Goal: Communication & Community: Answer question/provide support

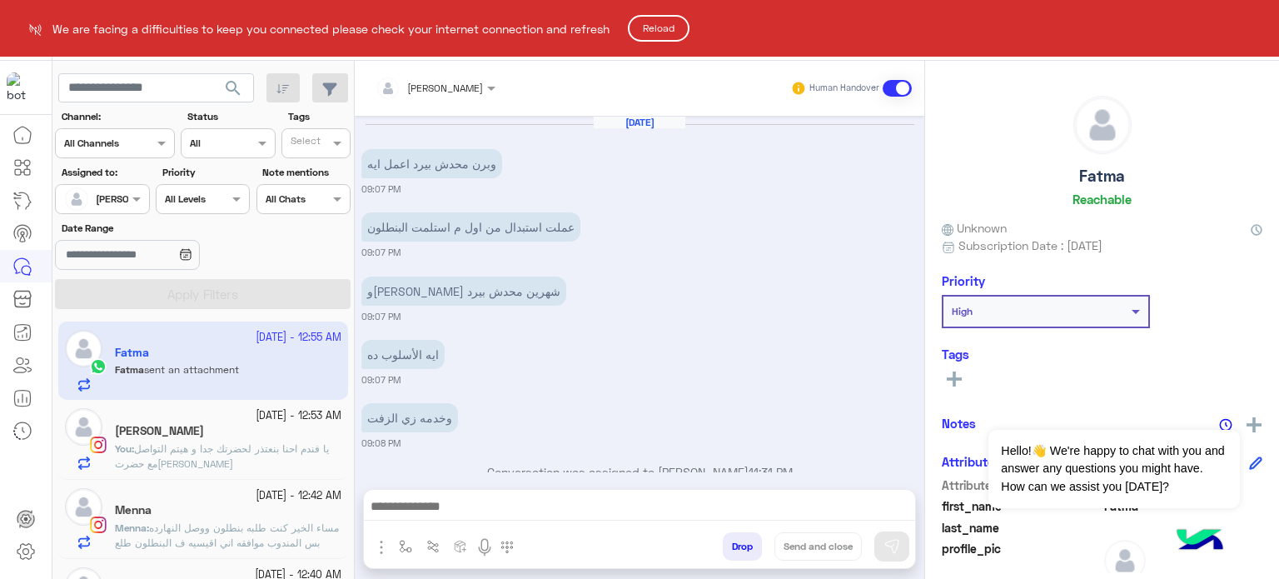
scroll to position [8, 0]
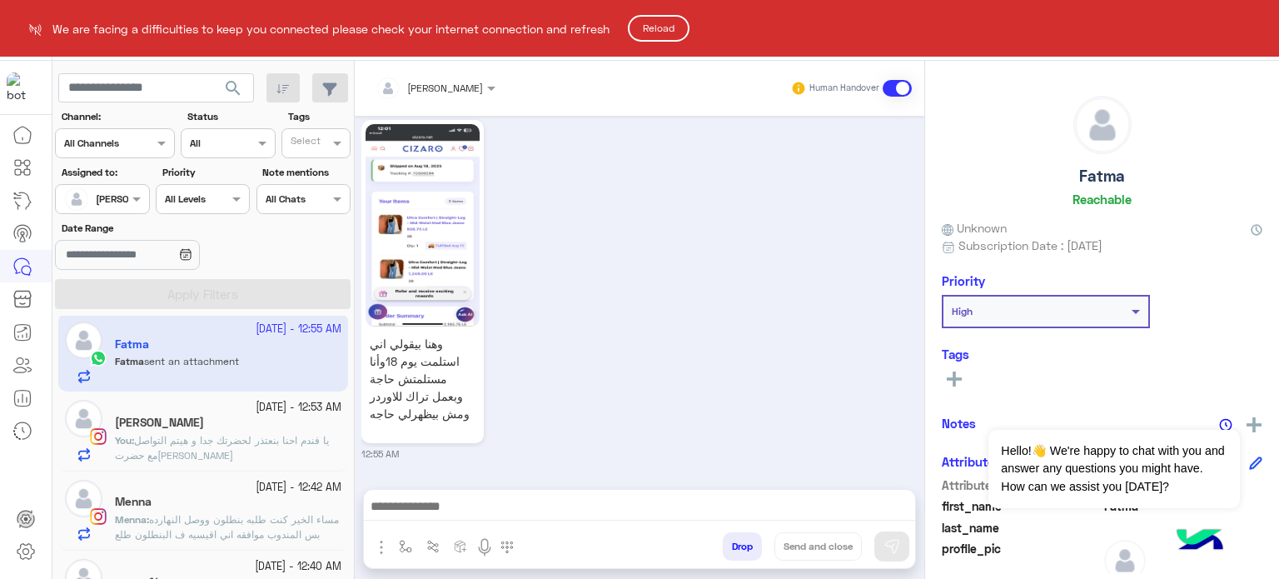
click at [679, 323] on html "We are facing a difficulties to keep you connected please check your internet c…" at bounding box center [639, 289] width 1279 height 579
drag, startPoint x: 922, startPoint y: 441, endPoint x: 912, endPoint y: 361, distance: 80.6
click at [912, 361] on html "We are facing a difficulties to keep you connected please check your internet c…" at bounding box center [639, 289] width 1279 height 579
click at [668, 20] on button "Reload" at bounding box center [659, 28] width 62 height 27
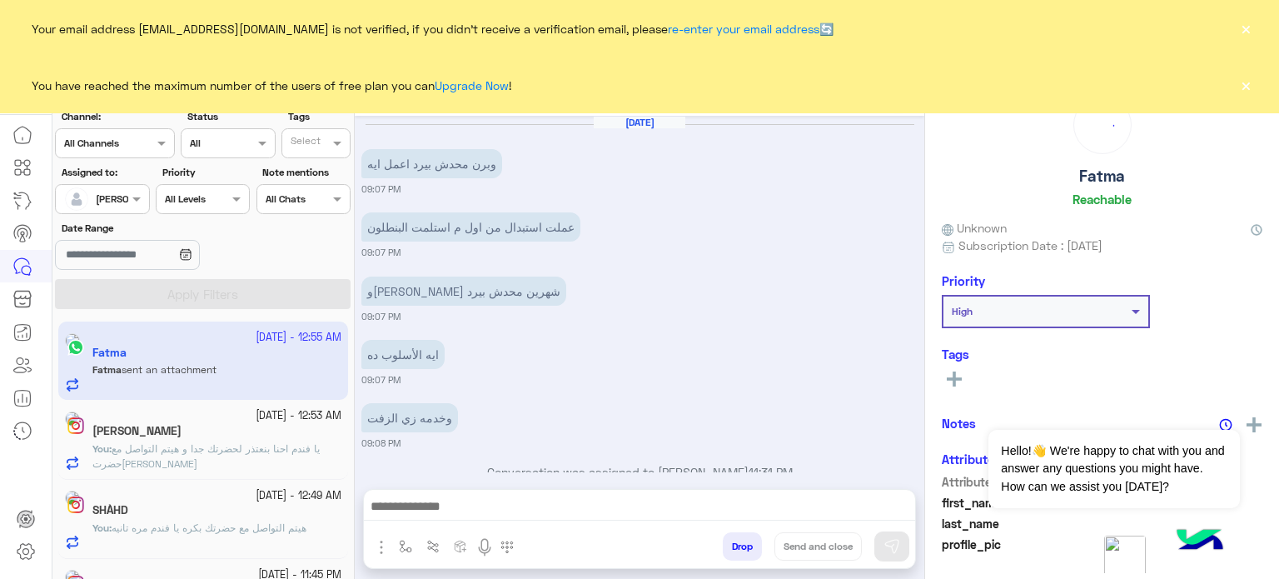
scroll to position [590, 0]
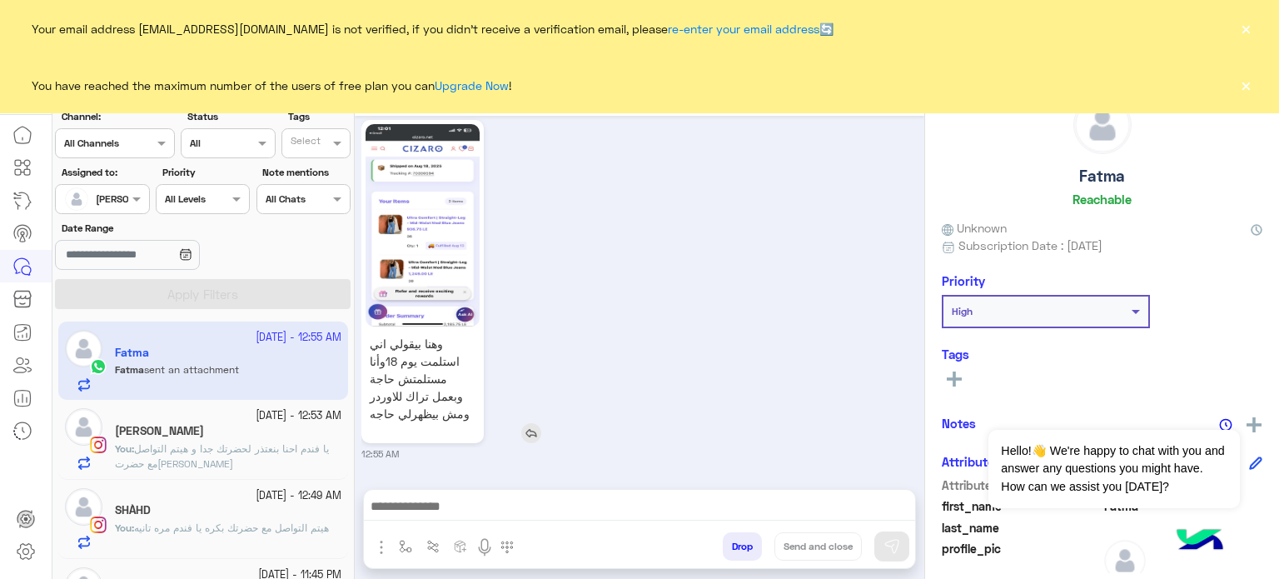
click at [456, 193] on img at bounding box center [423, 225] width 114 height 202
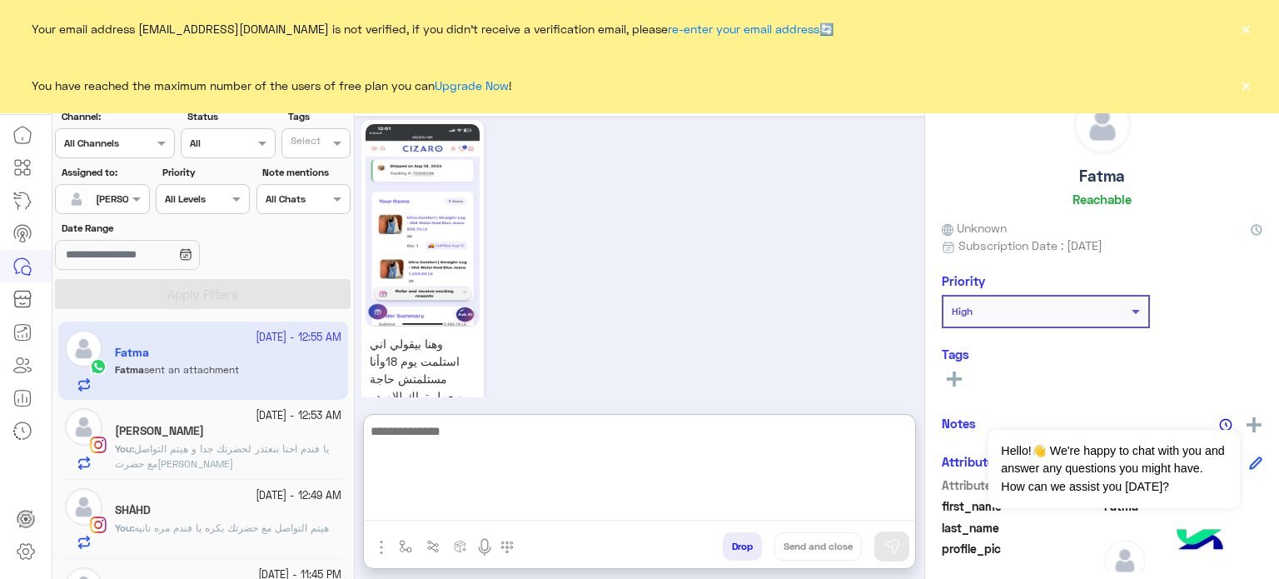
click at [520, 506] on textarea at bounding box center [639, 471] width 551 height 100
type textarea "**********"
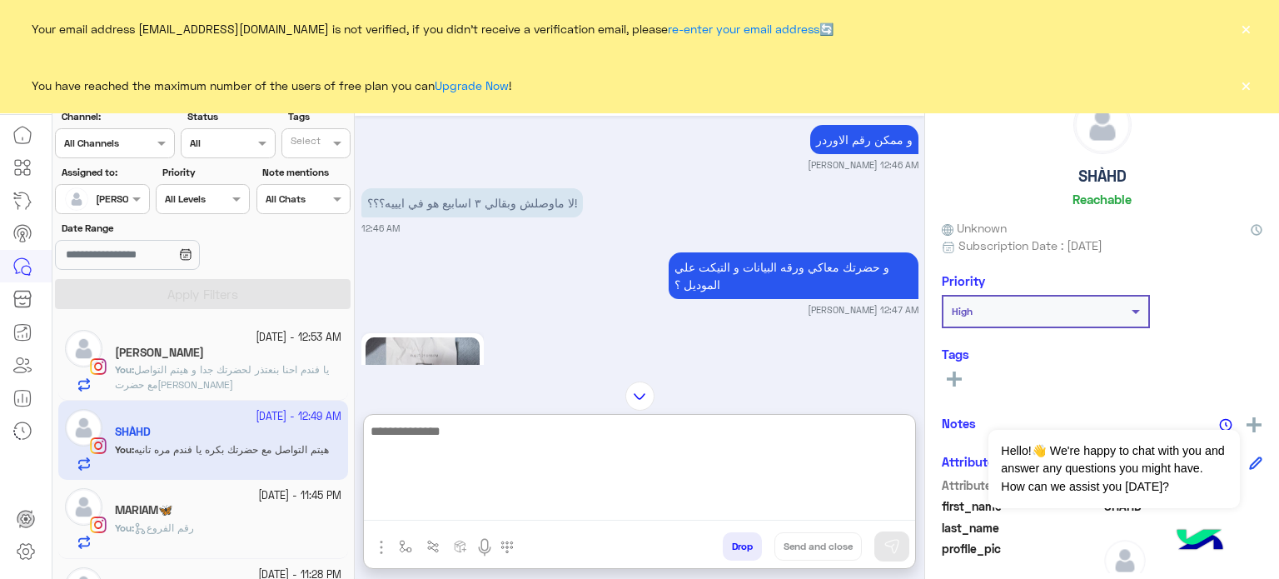
scroll to position [716, 0]
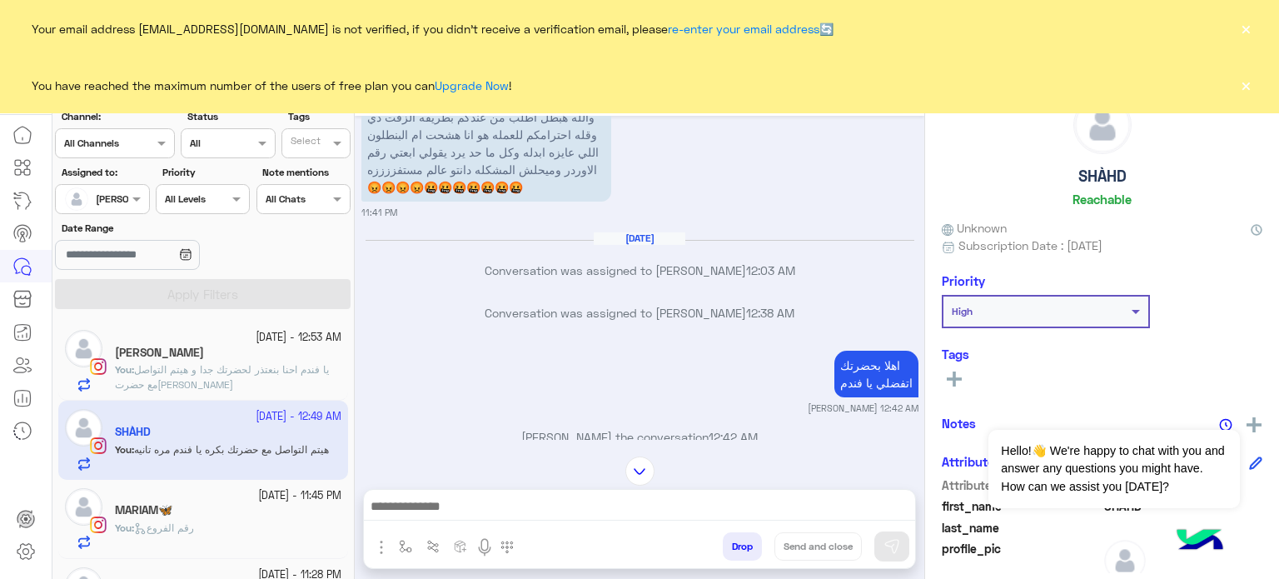
click at [511, 331] on div "Conversation was assigned to [PERSON_NAME] 12:38 AM" at bounding box center [640, 319] width 557 height 30
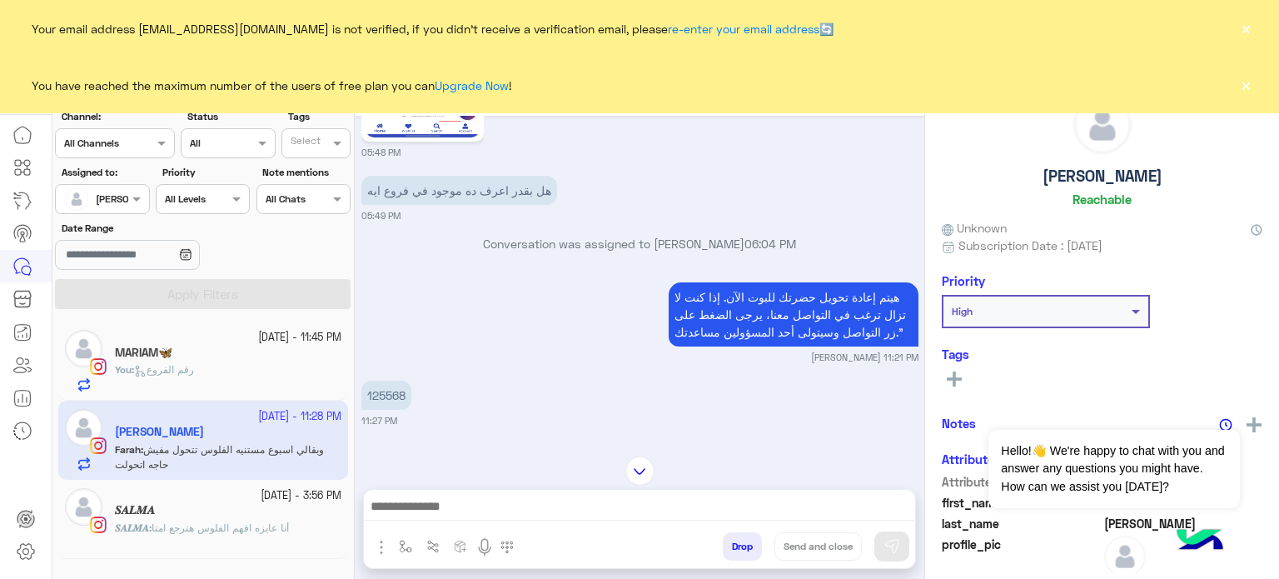
scroll to position [1406, 0]
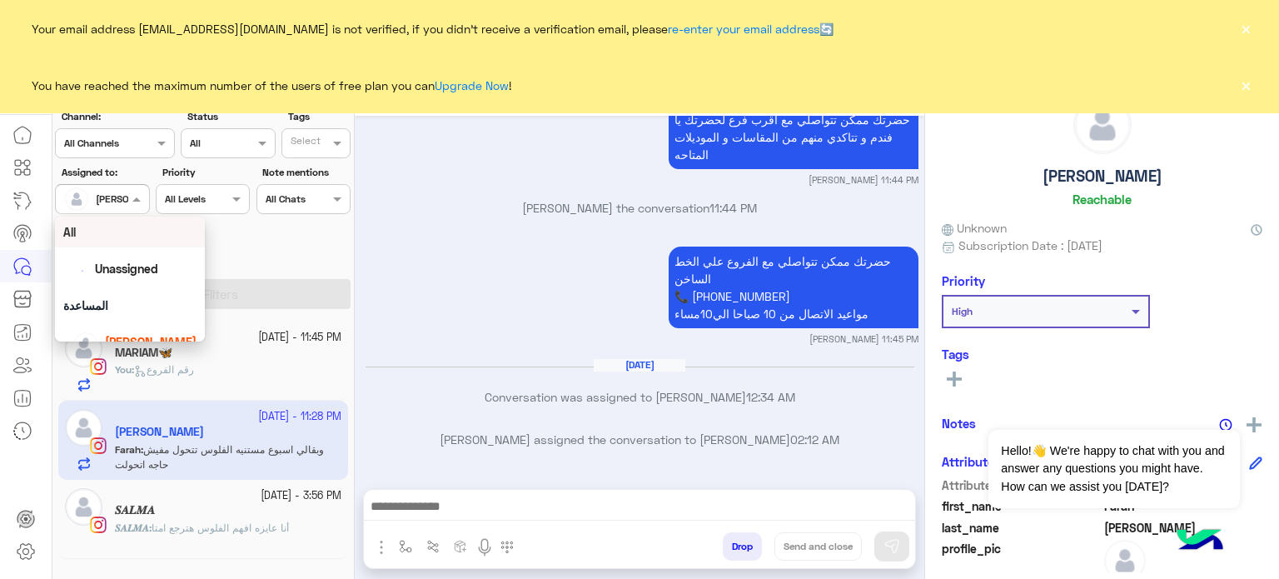
click at [127, 204] on span "[PERSON_NAME]" at bounding box center [134, 198] width 77 height 12
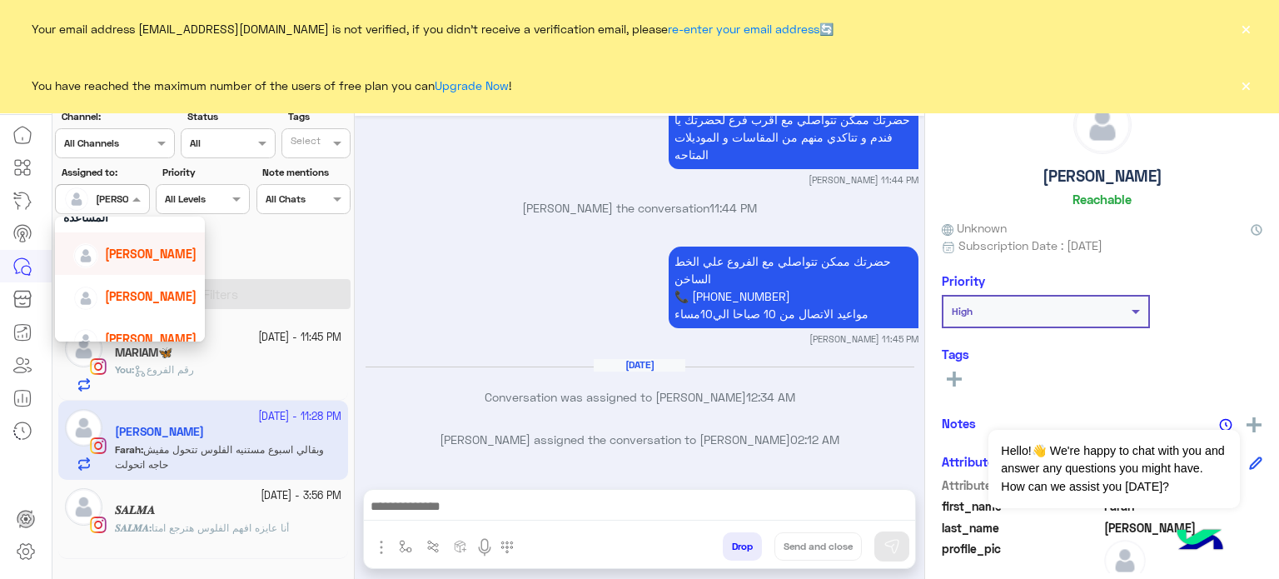
click at [156, 248] on span "[PERSON_NAME]" at bounding box center [151, 254] width 92 height 14
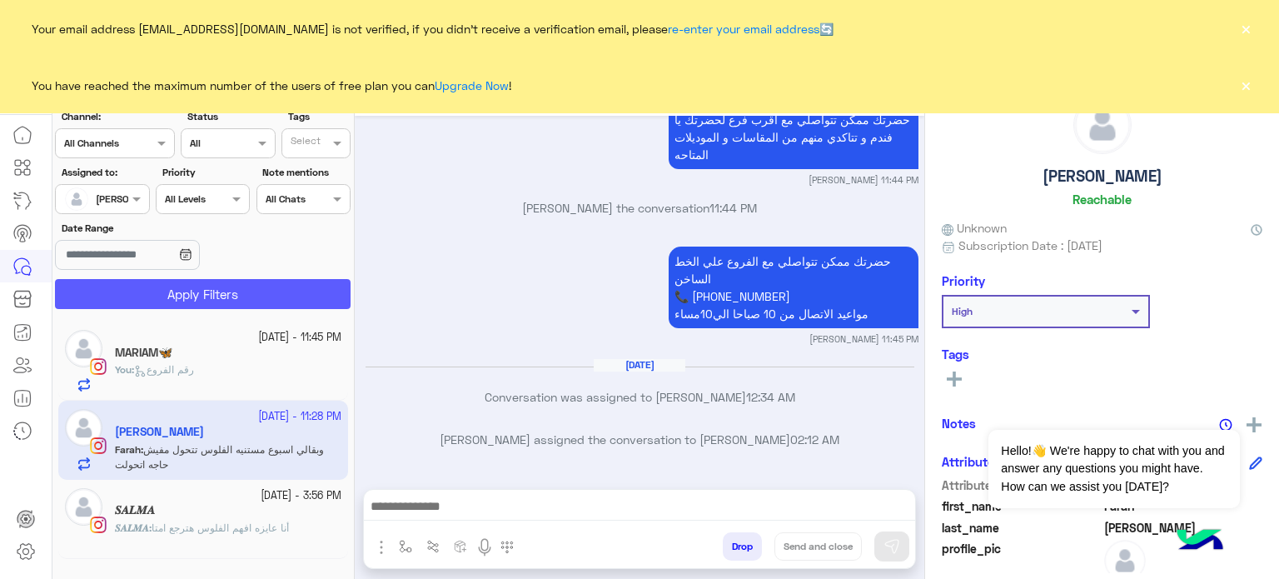
click at [228, 284] on button "Apply Filters" at bounding box center [203, 294] width 296 height 30
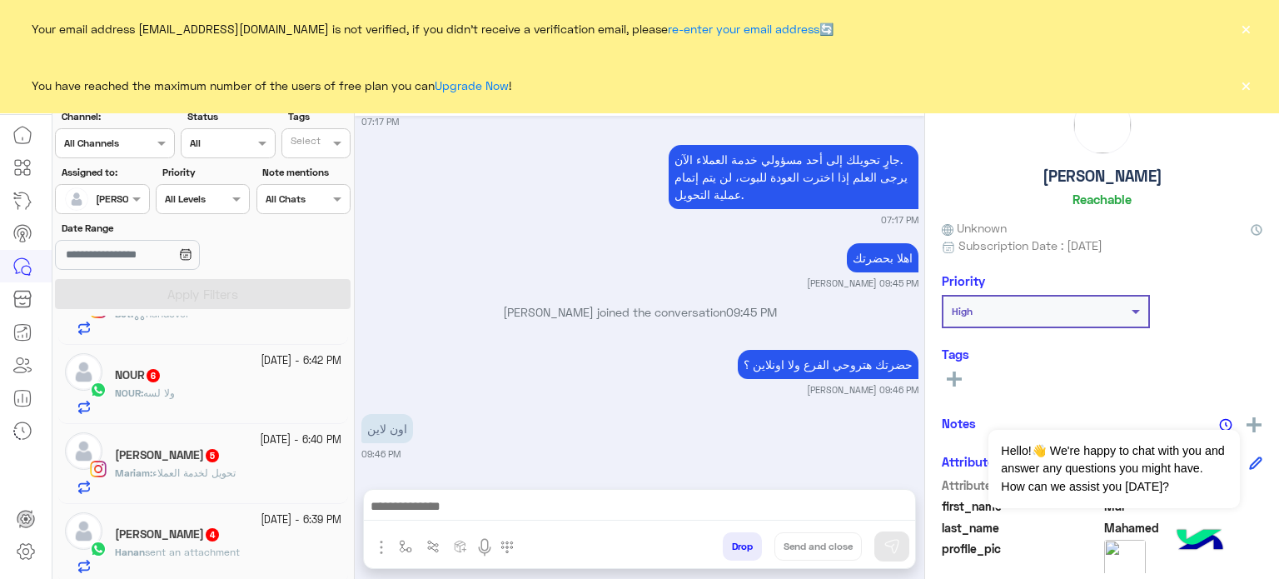
scroll to position [2371, 0]
click at [206, 532] on div "Moon" at bounding box center [228, 532] width 227 height 17
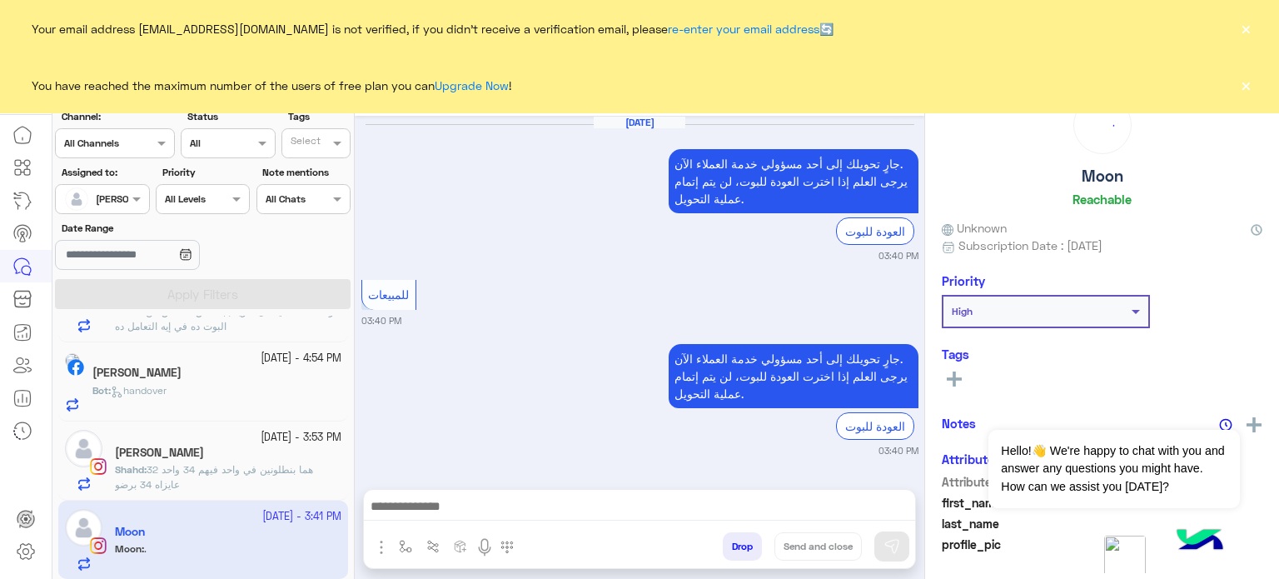
scroll to position [396, 0]
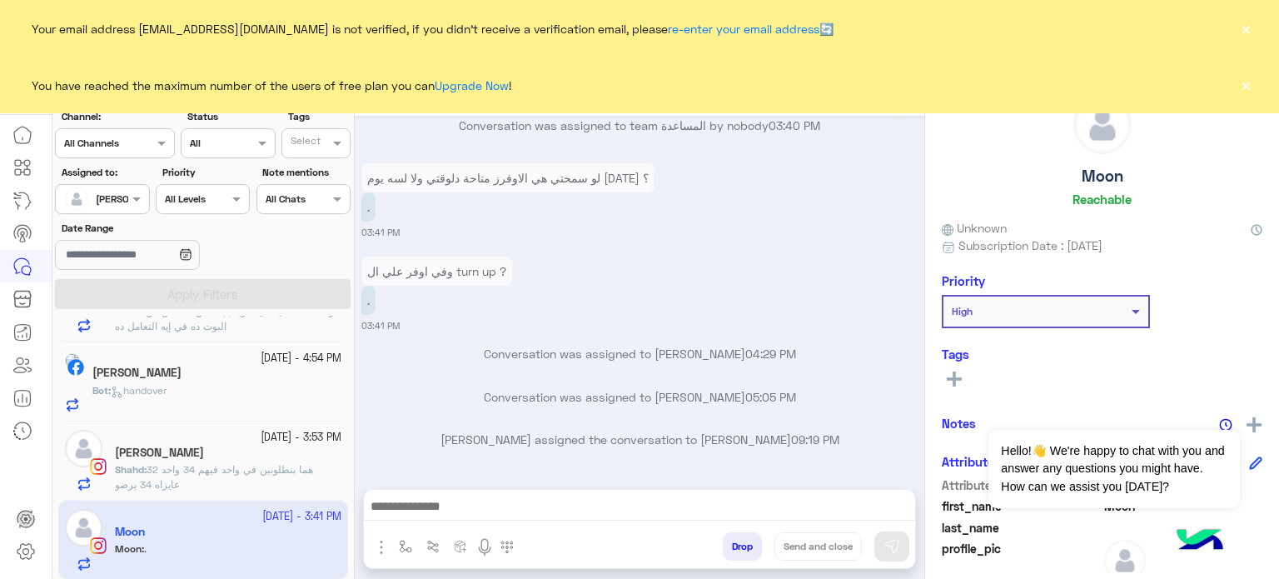
click at [1239, 92] on button "×" at bounding box center [1246, 85] width 17 height 17
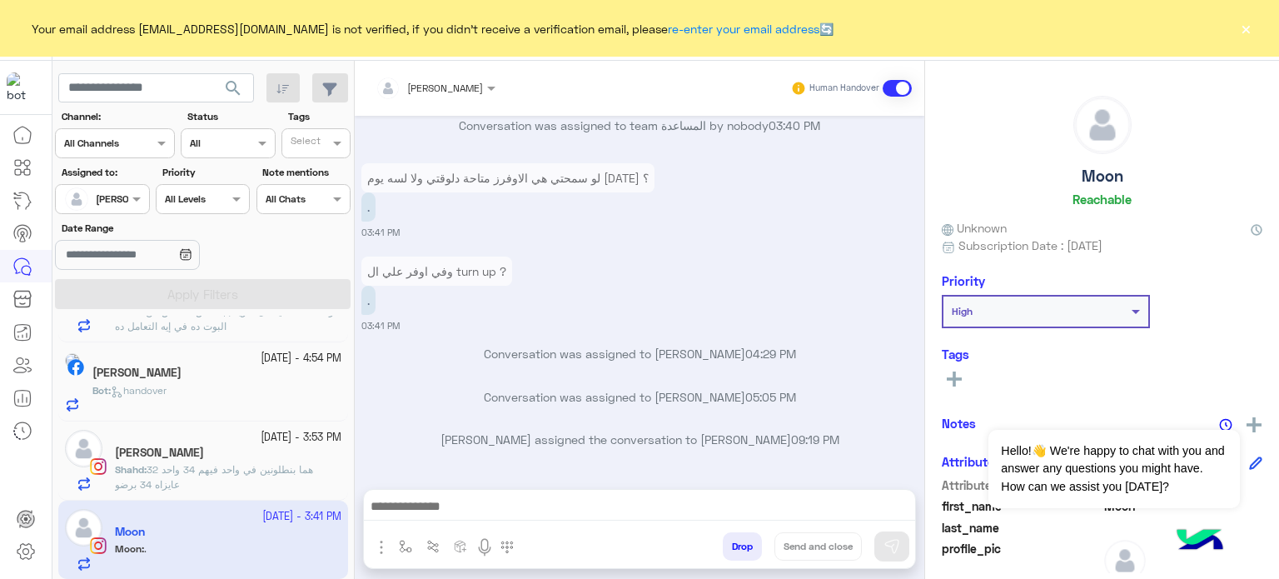
click at [1244, 28] on button "×" at bounding box center [1246, 28] width 17 height 17
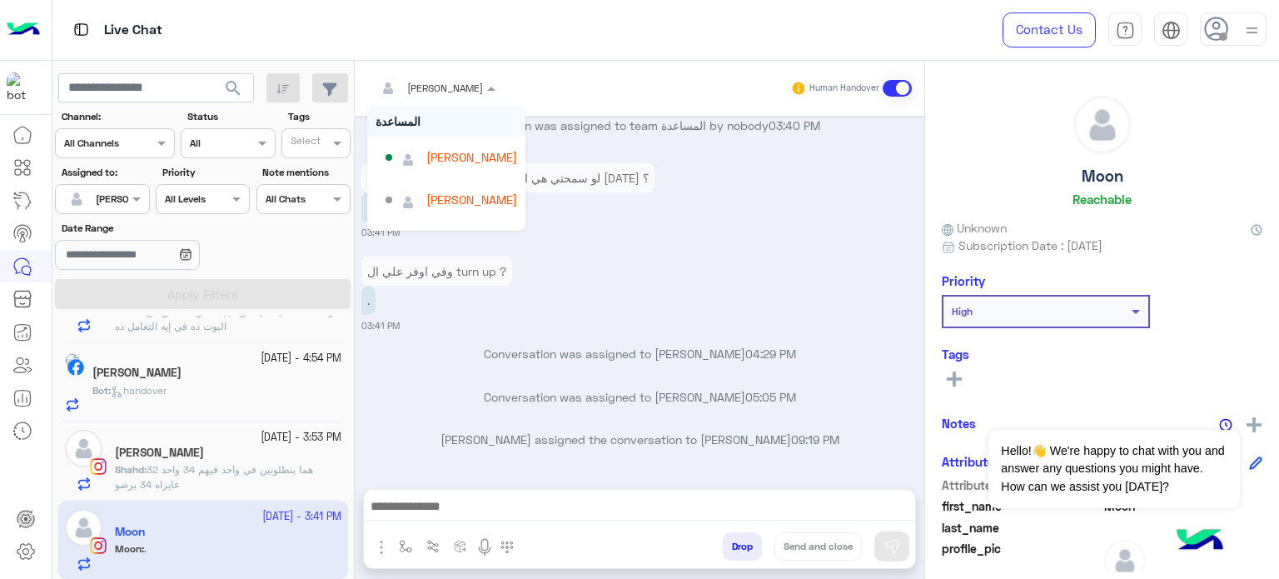
click at [458, 82] on div at bounding box center [435, 85] width 137 height 16
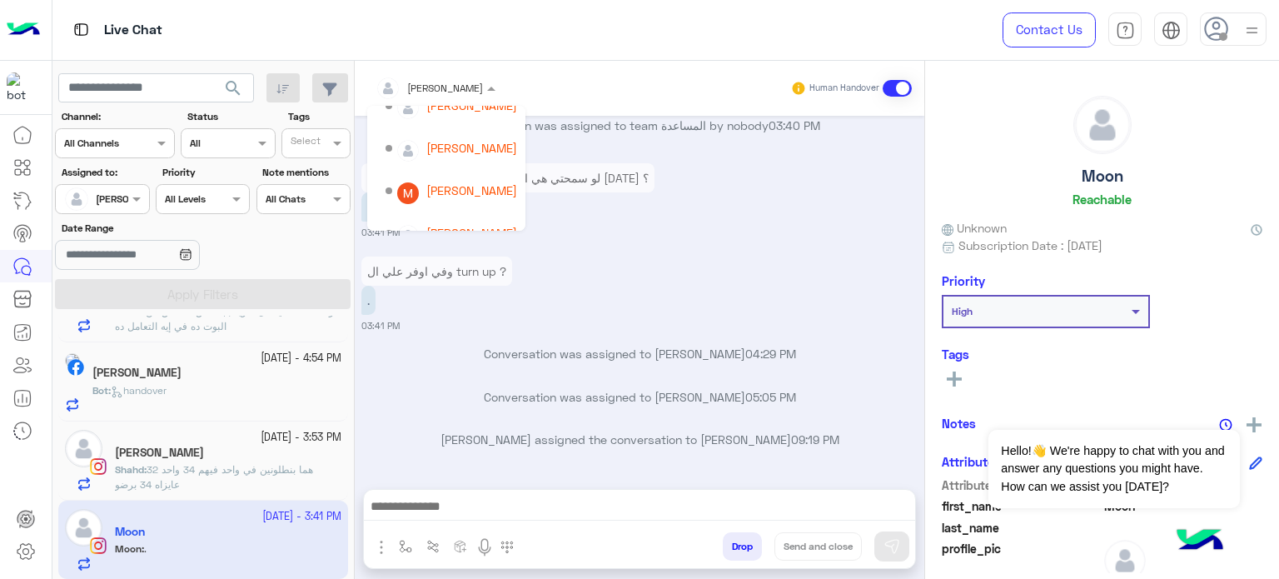
scroll to position [151, 0]
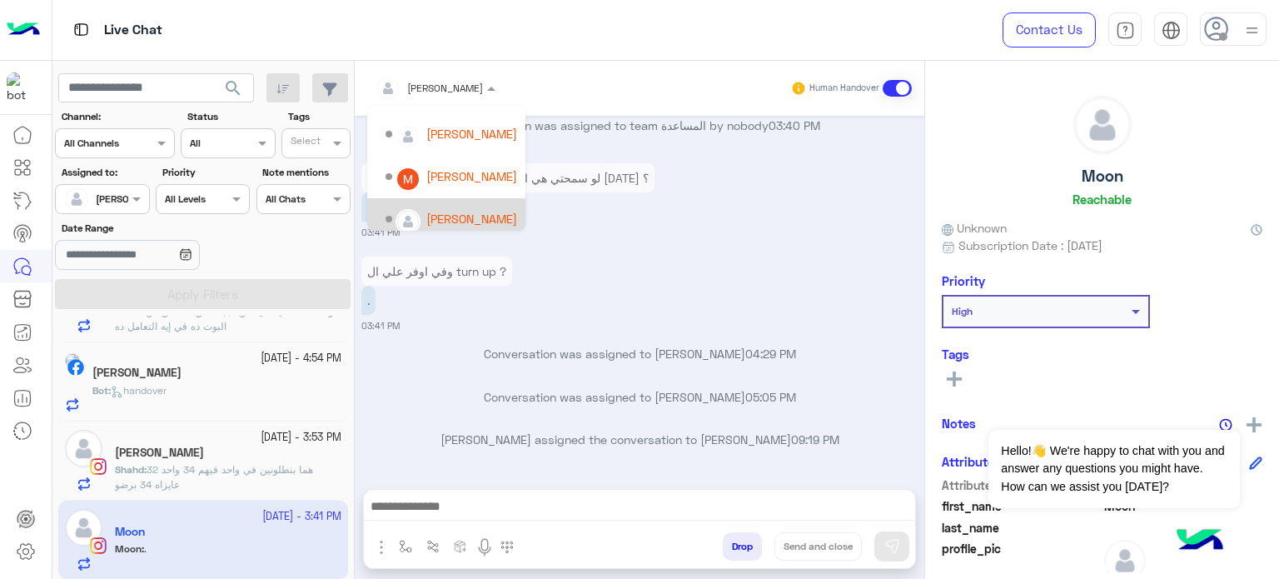
click at [469, 212] on div "[PERSON_NAME]" at bounding box center [471, 218] width 91 height 17
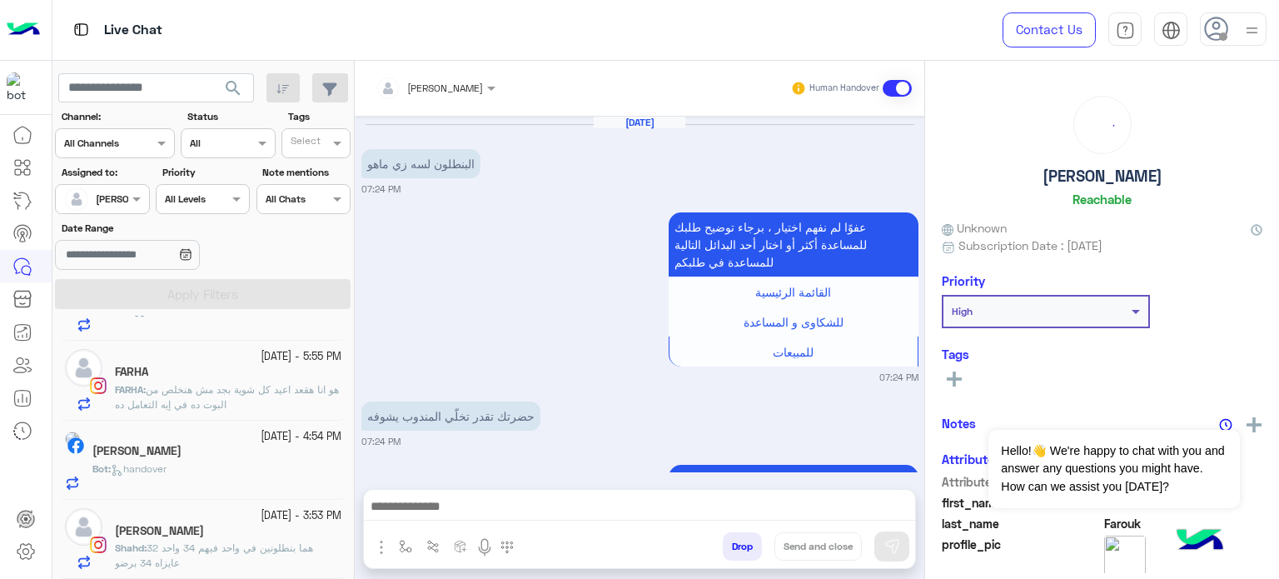
scroll to position [580, 0]
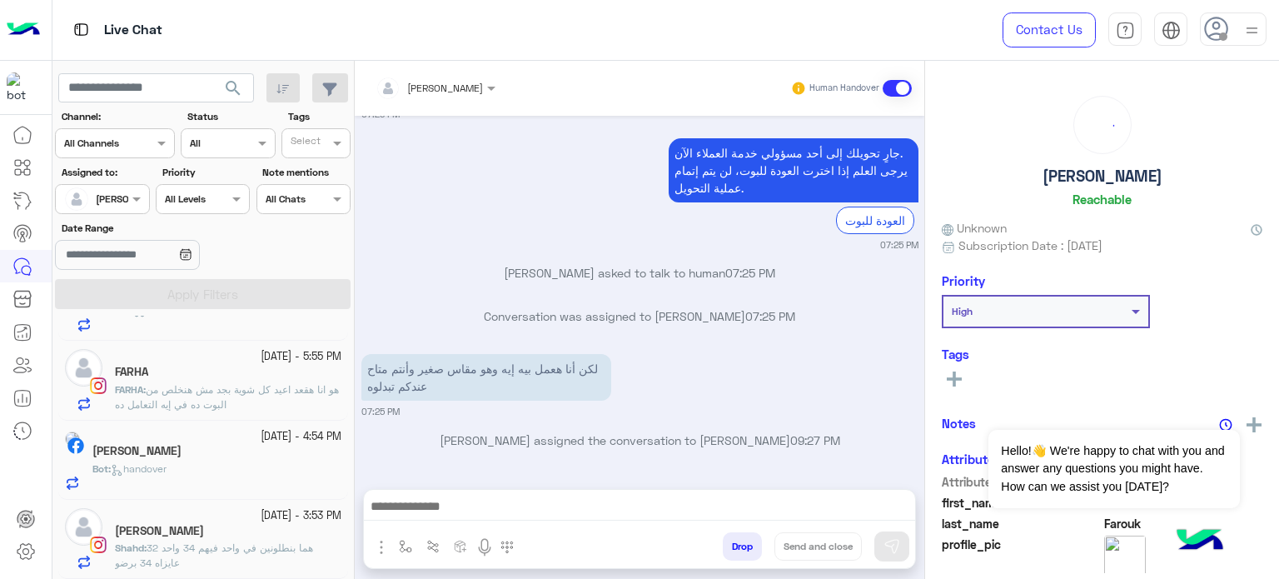
click at [280, 519] on small "[DATE] - 3:53 PM" at bounding box center [301, 516] width 81 height 16
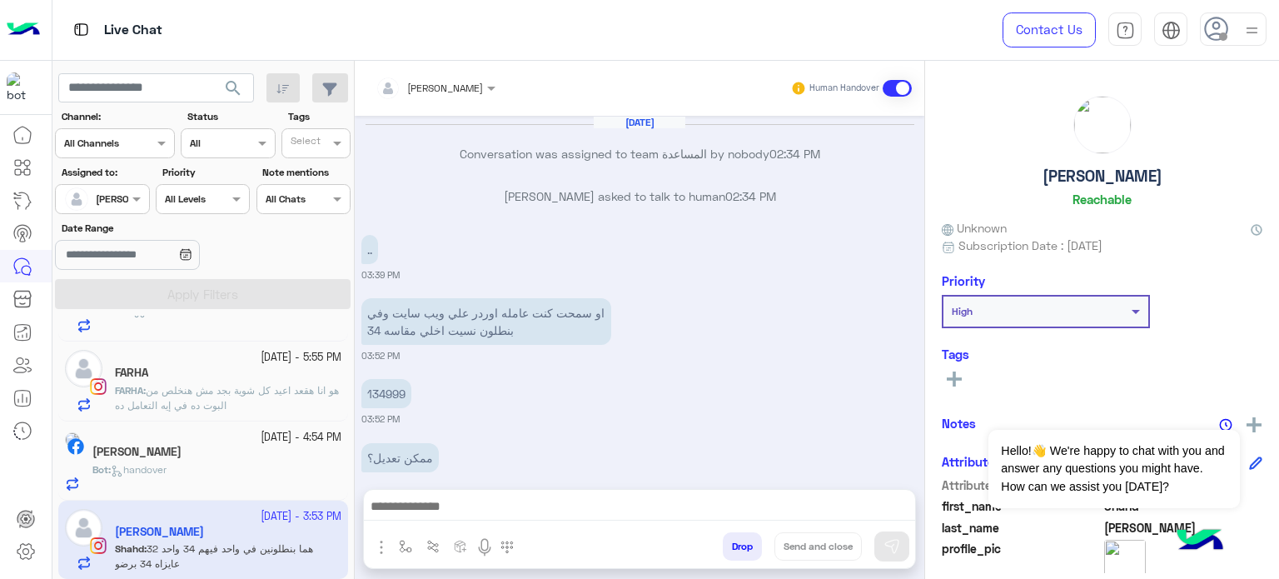
scroll to position [257, 0]
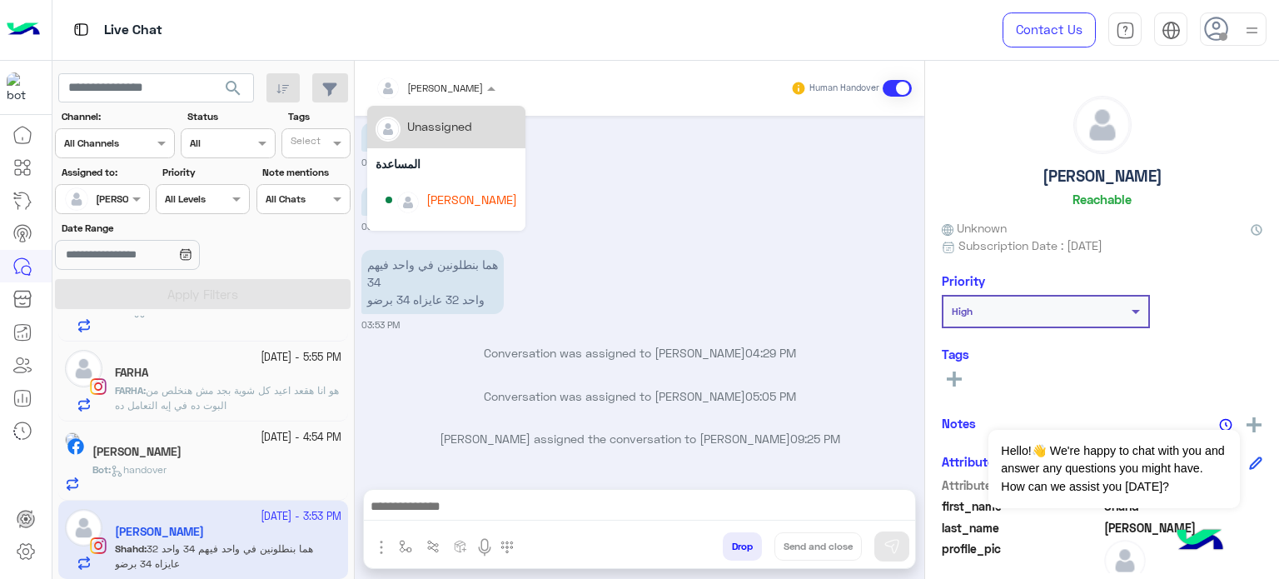
click at [436, 82] on input "text" at bounding box center [414, 85] width 77 height 15
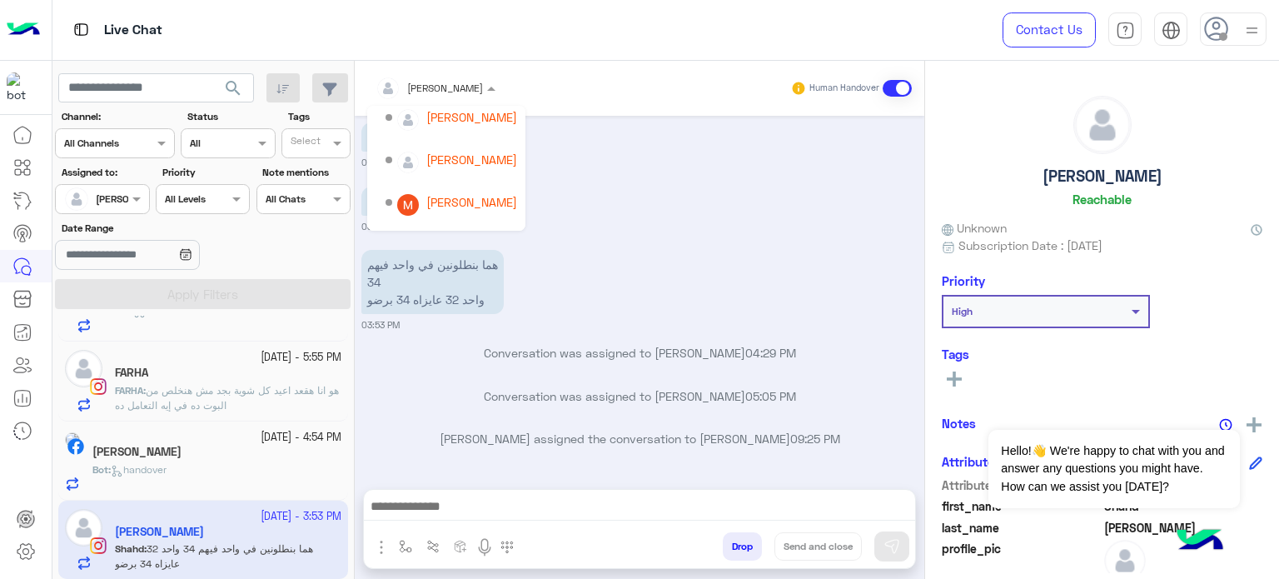
scroll to position [160, 0]
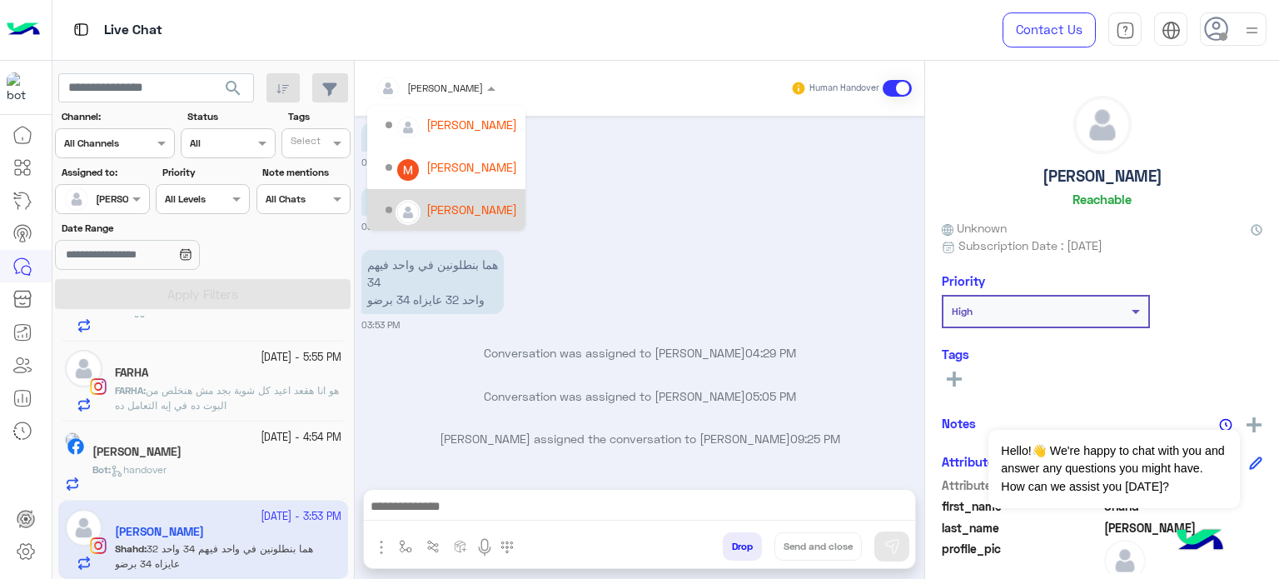
click at [468, 208] on div "[PERSON_NAME]" at bounding box center [471, 209] width 91 height 17
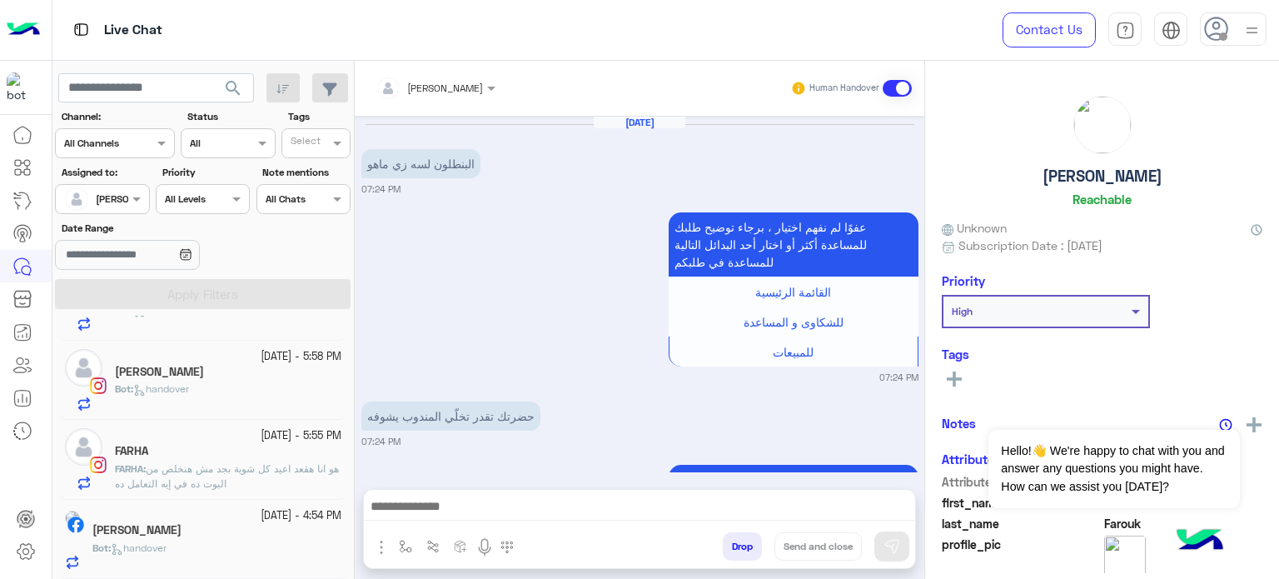
scroll to position [580, 0]
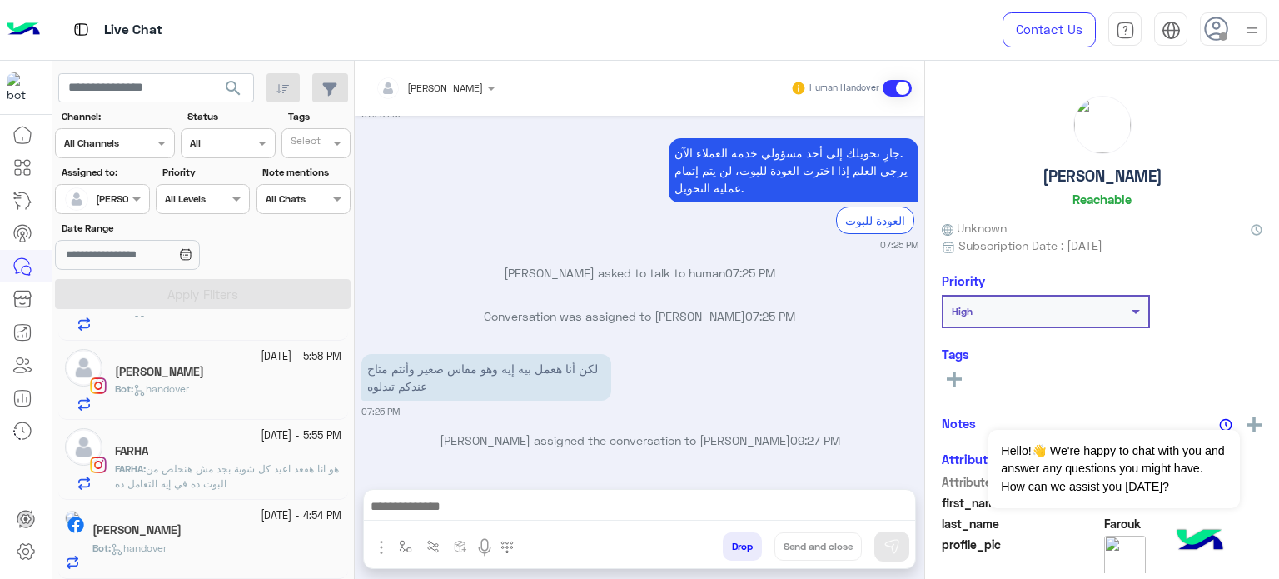
click at [167, 543] on span "handover" at bounding box center [139, 547] width 56 height 12
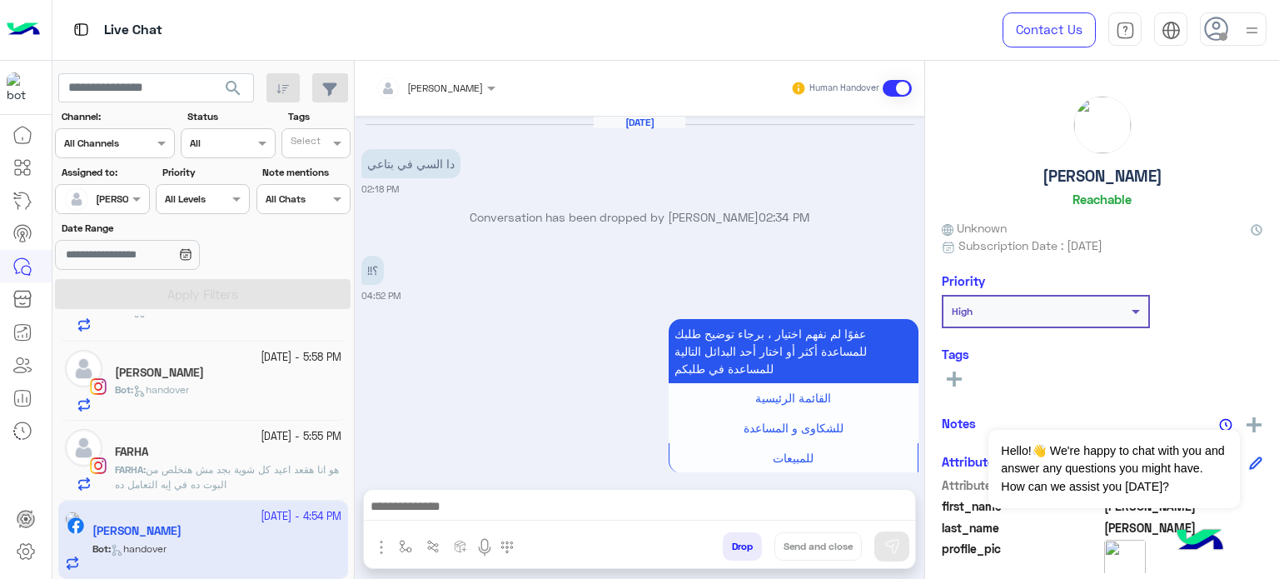
scroll to position [396, 0]
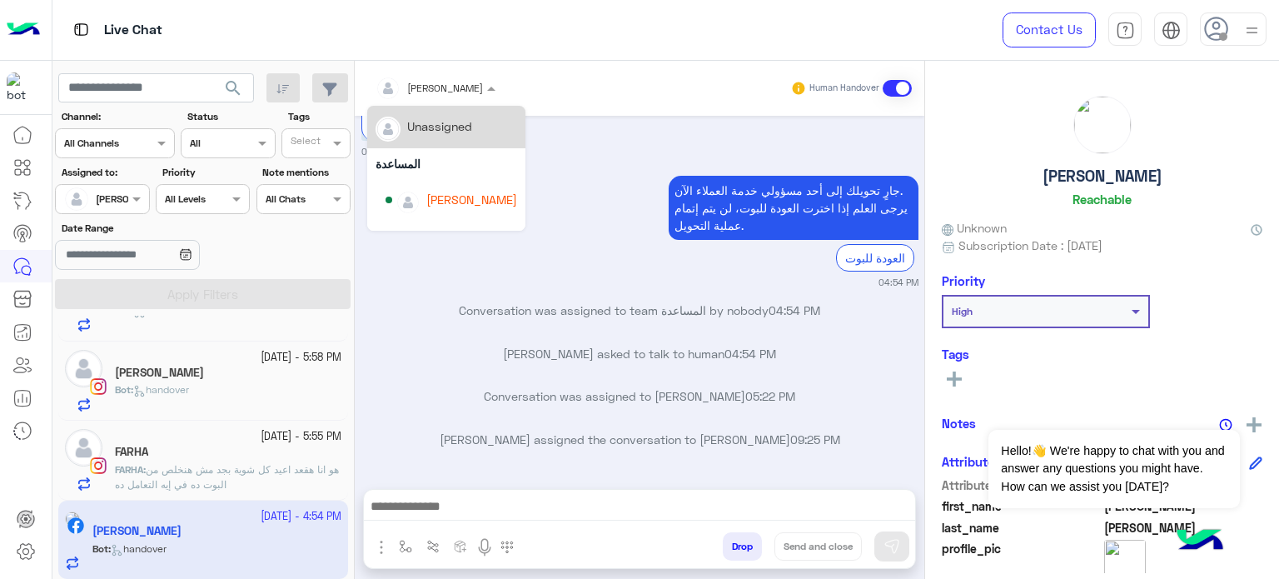
click at [453, 80] on div at bounding box center [435, 85] width 137 height 16
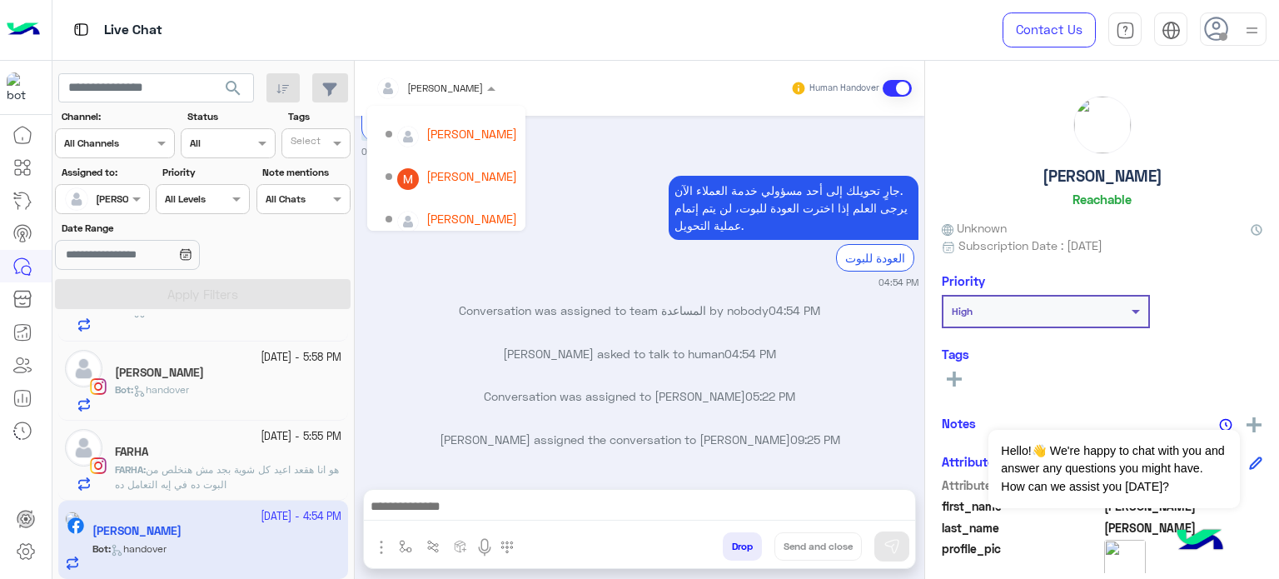
scroll to position [160, 0]
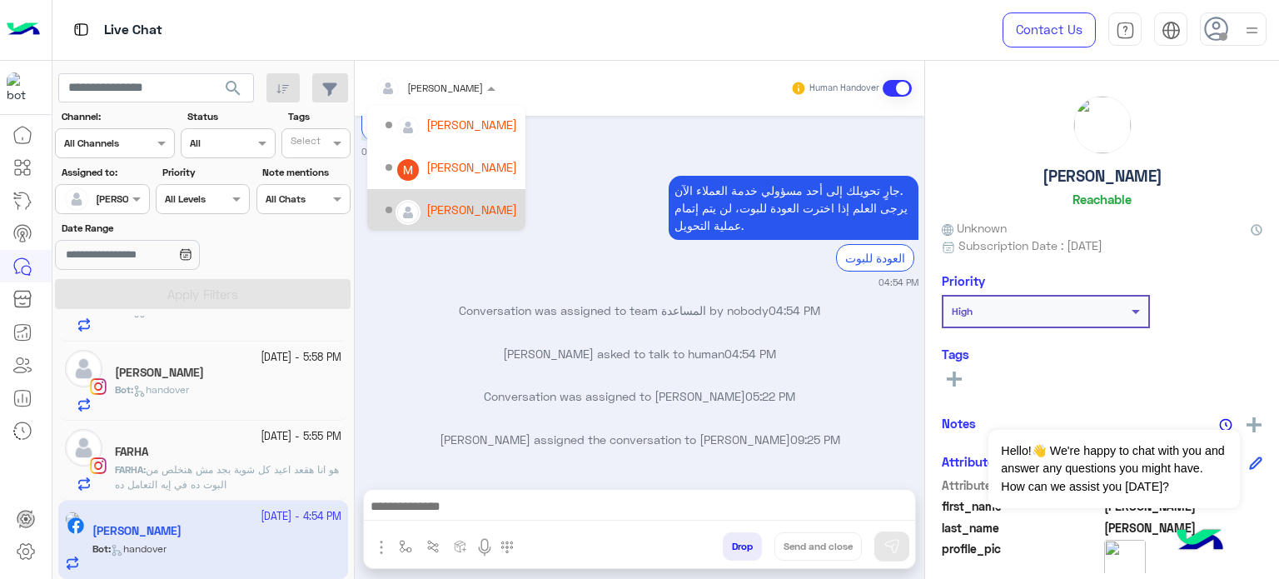
click at [473, 211] on div "[PERSON_NAME]" at bounding box center [471, 209] width 91 height 17
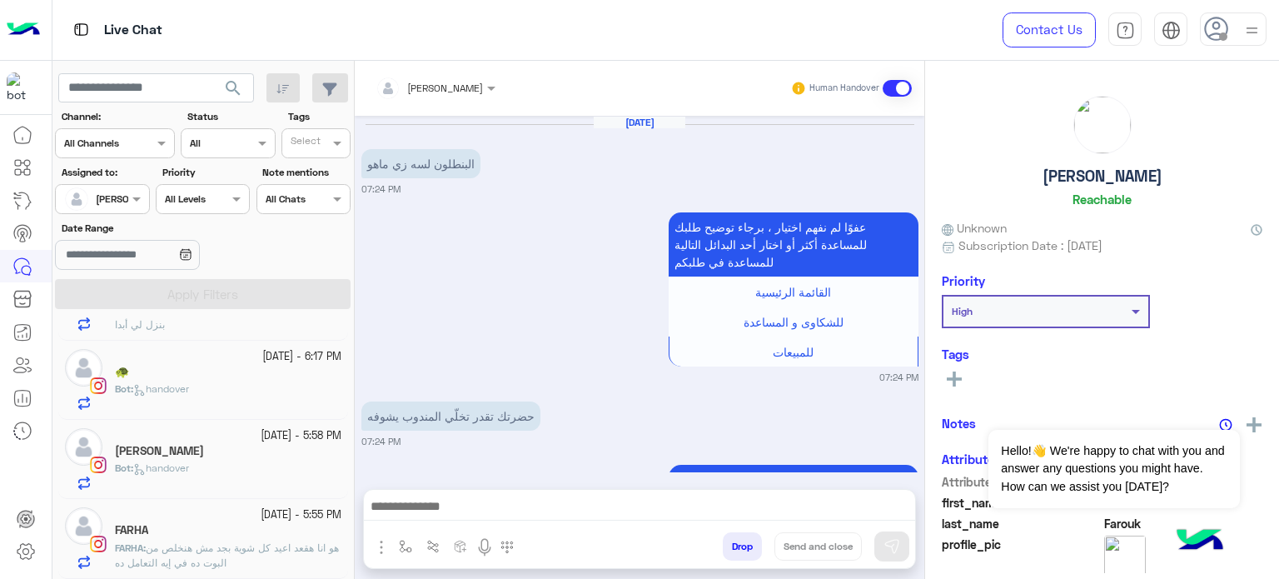
scroll to position [580, 0]
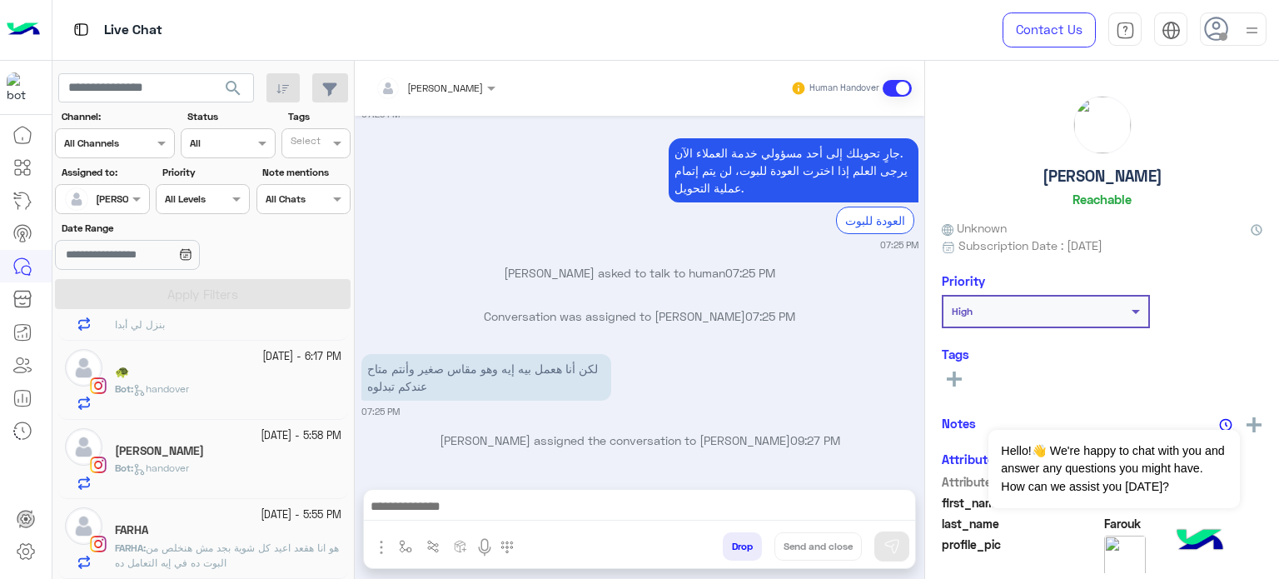
click at [299, 525] on div "FARHA" at bounding box center [228, 531] width 227 height 17
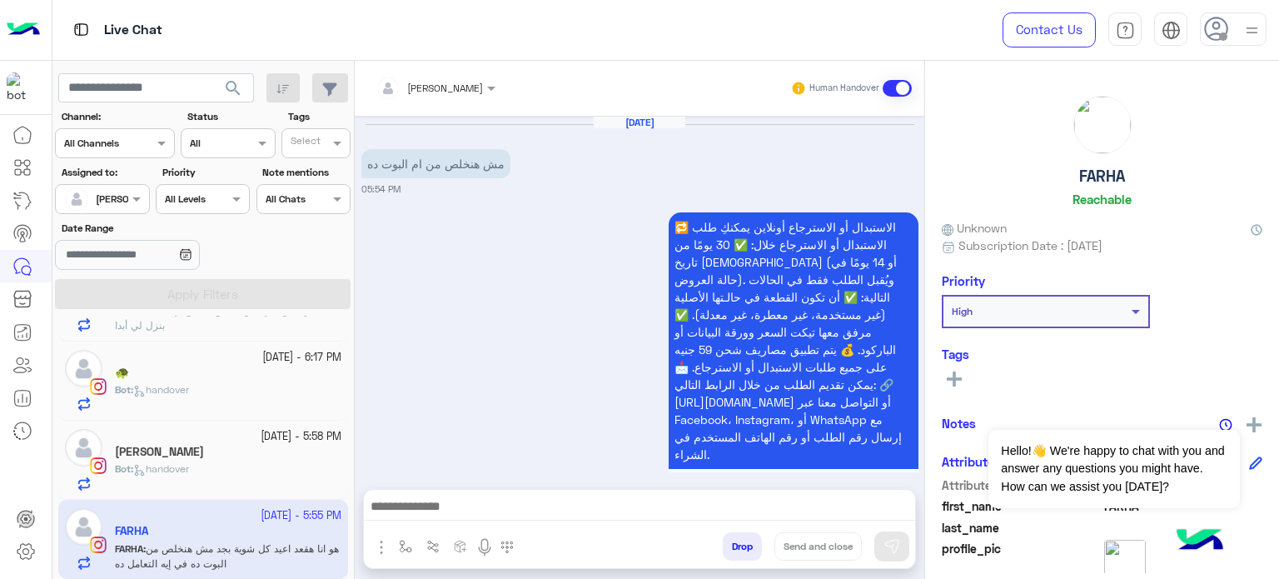
scroll to position [913, 0]
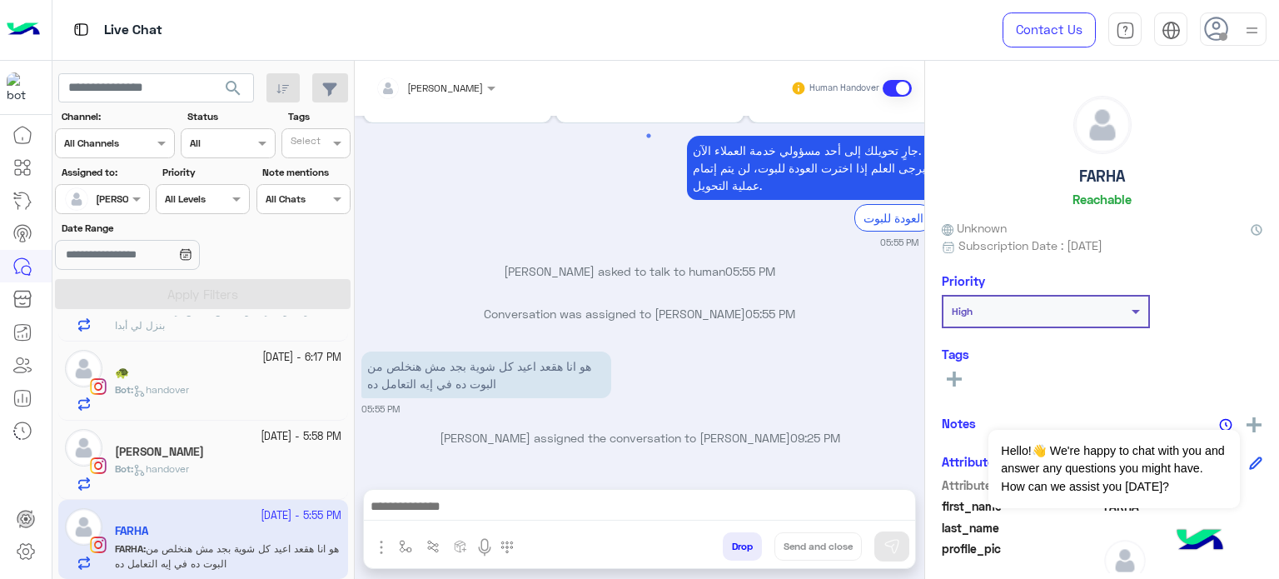
click at [431, 86] on input "text" at bounding box center [414, 85] width 77 height 15
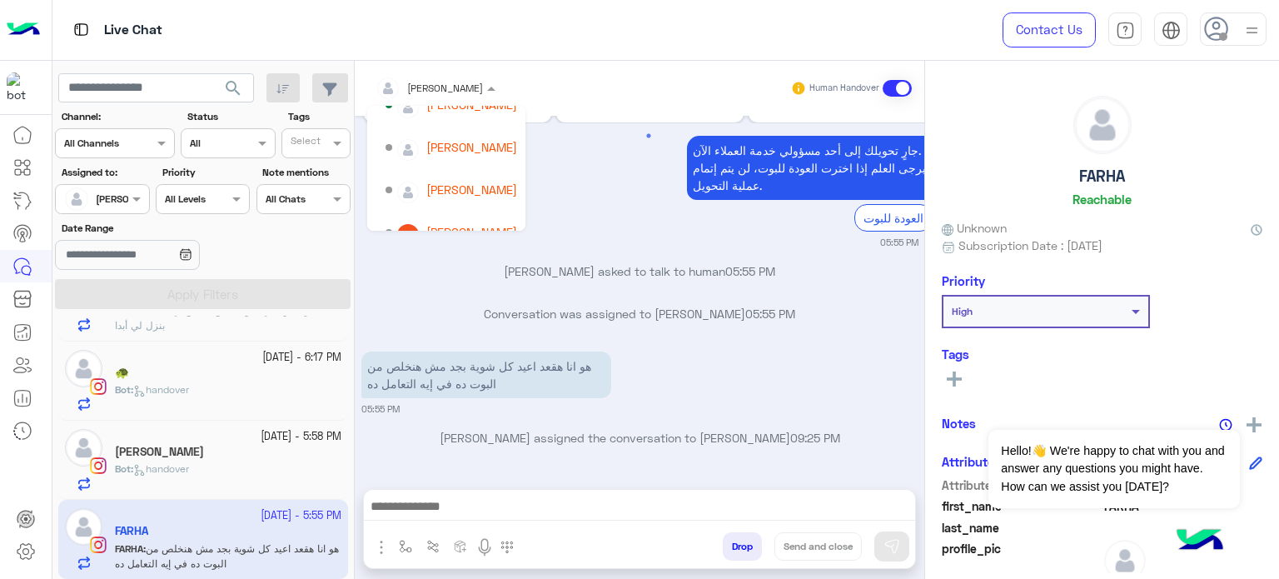
scroll to position [160, 0]
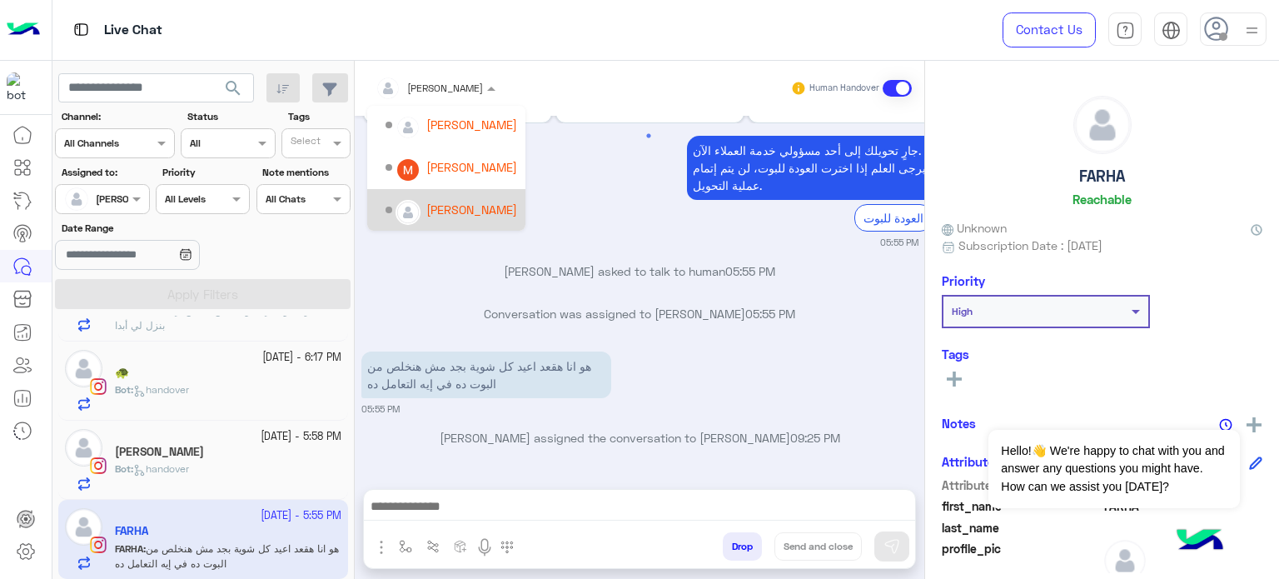
click at [475, 210] on div "[PERSON_NAME]" at bounding box center [471, 209] width 91 height 17
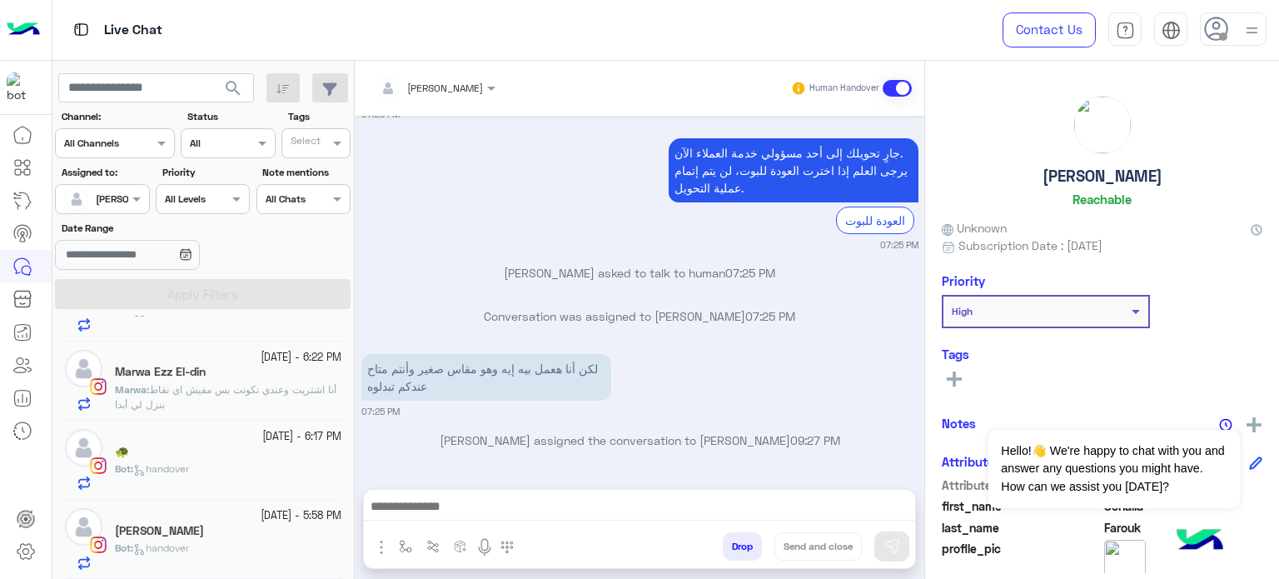
click at [282, 524] on div "[PERSON_NAME]" at bounding box center [228, 532] width 227 height 17
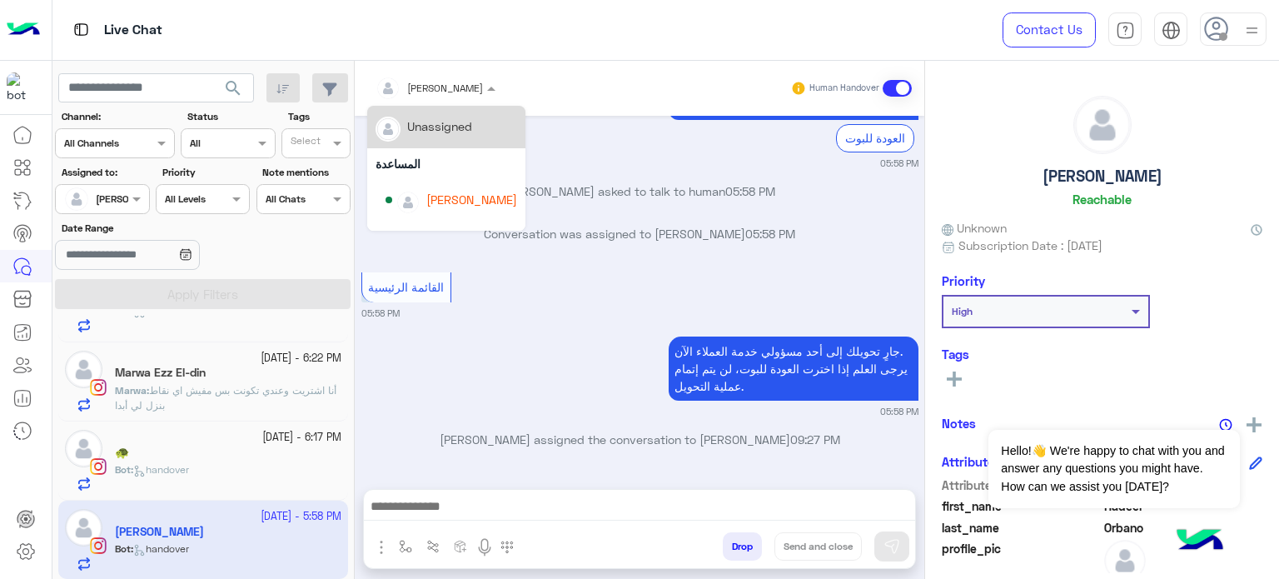
click at [446, 76] on div "[PERSON_NAME]" at bounding box center [429, 88] width 107 height 33
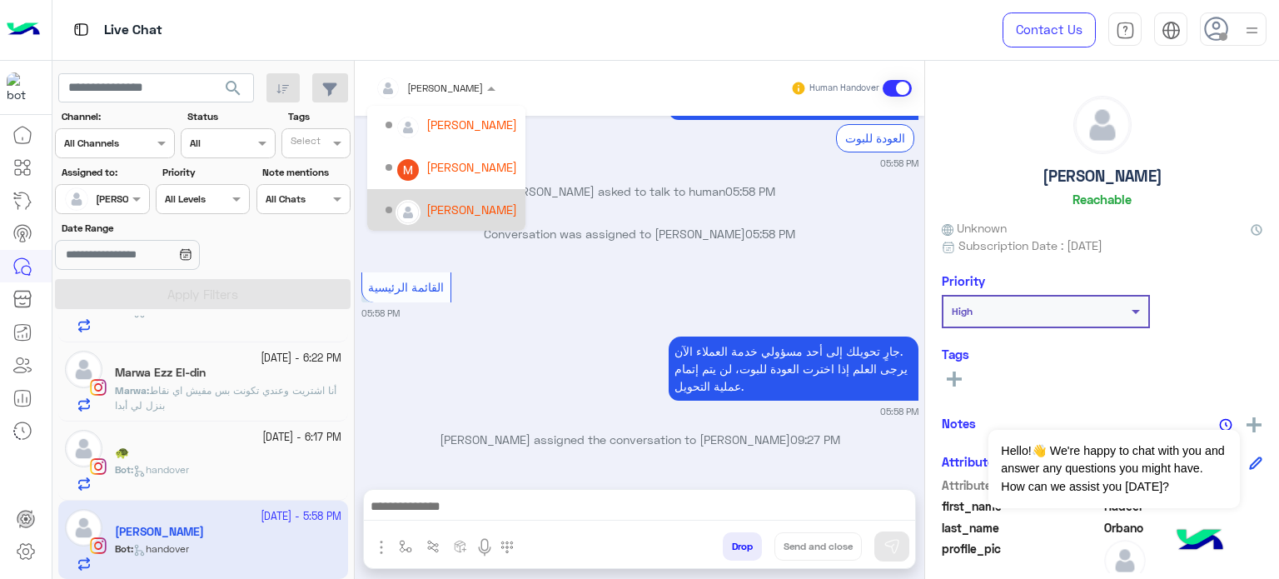
click at [476, 209] on div "[PERSON_NAME]" at bounding box center [471, 209] width 91 height 17
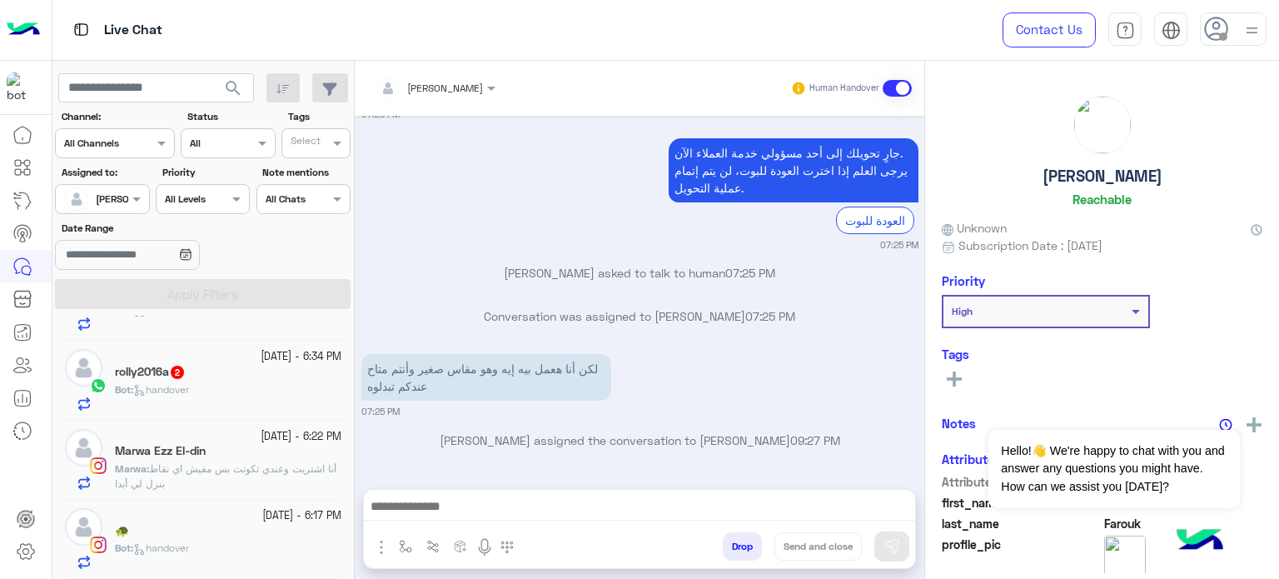
click at [223, 531] on div "🐢" at bounding box center [228, 532] width 227 height 17
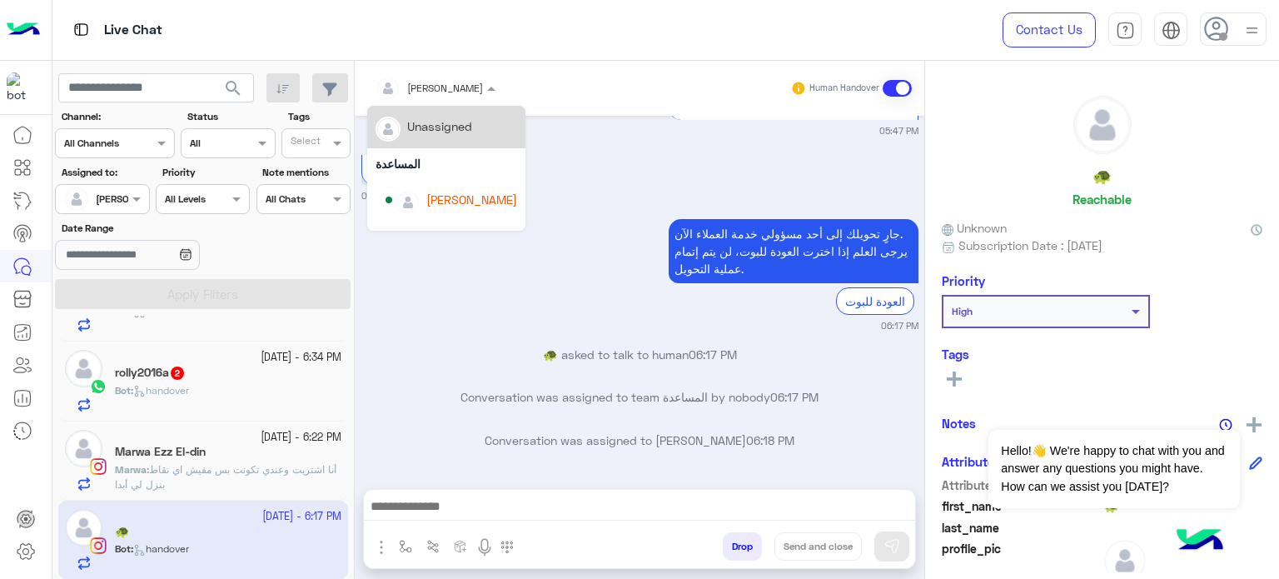
click at [451, 80] on div at bounding box center [435, 85] width 137 height 16
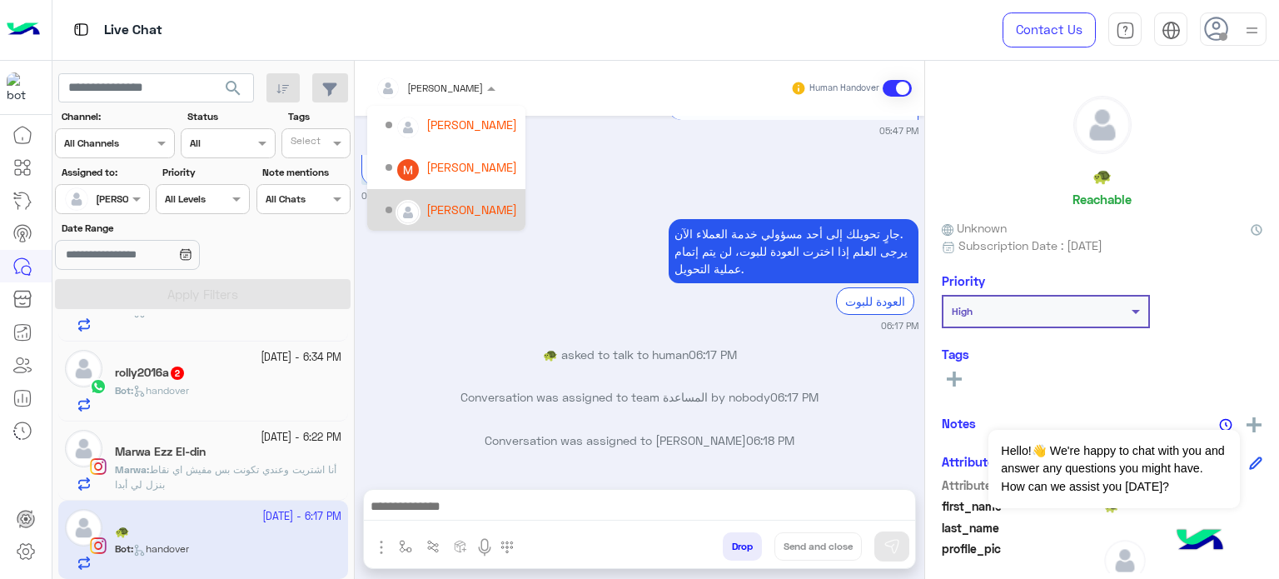
click at [460, 220] on div "[PERSON_NAME]" at bounding box center [452, 210] width 132 height 29
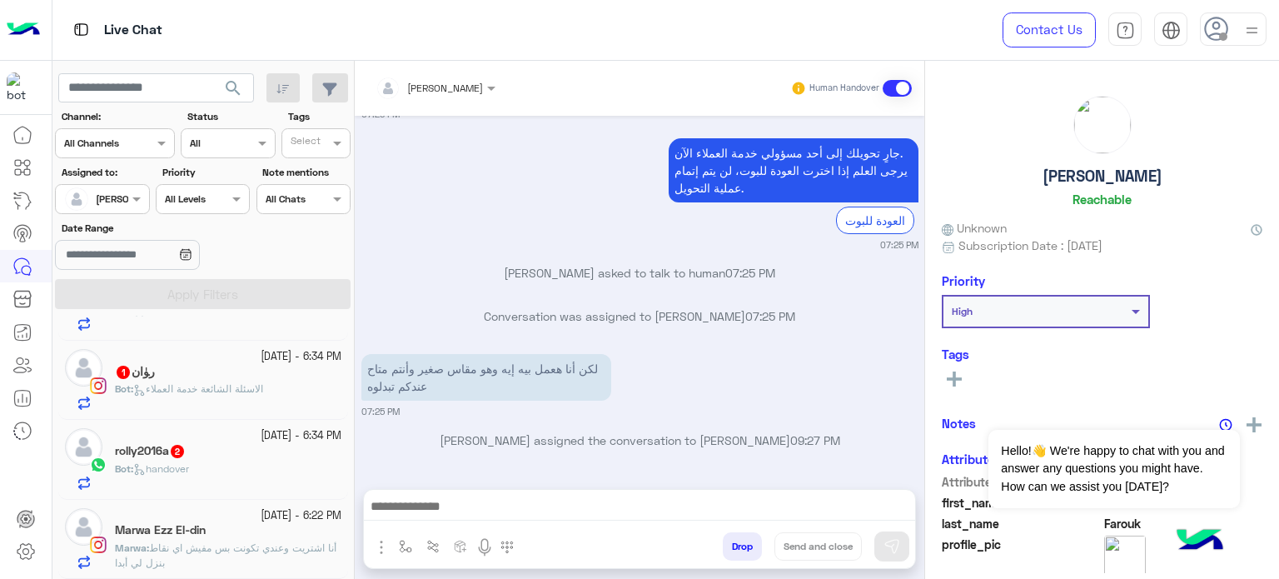
click at [227, 528] on div "Marwa Ezz El-din" at bounding box center [228, 531] width 227 height 17
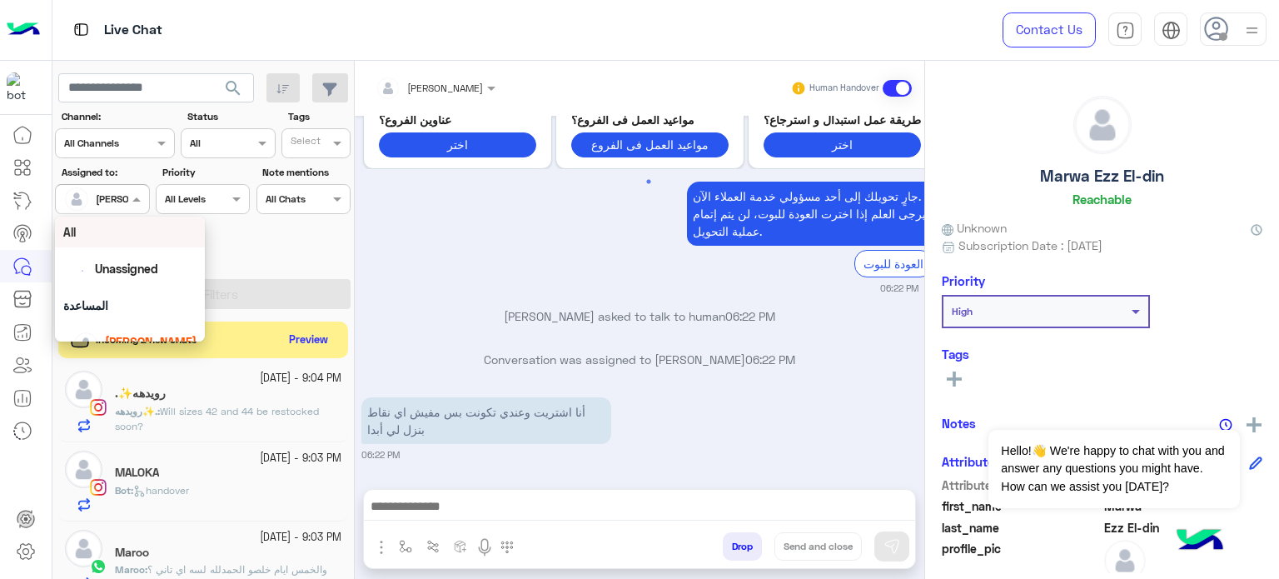
click at [121, 196] on div at bounding box center [102, 197] width 92 height 16
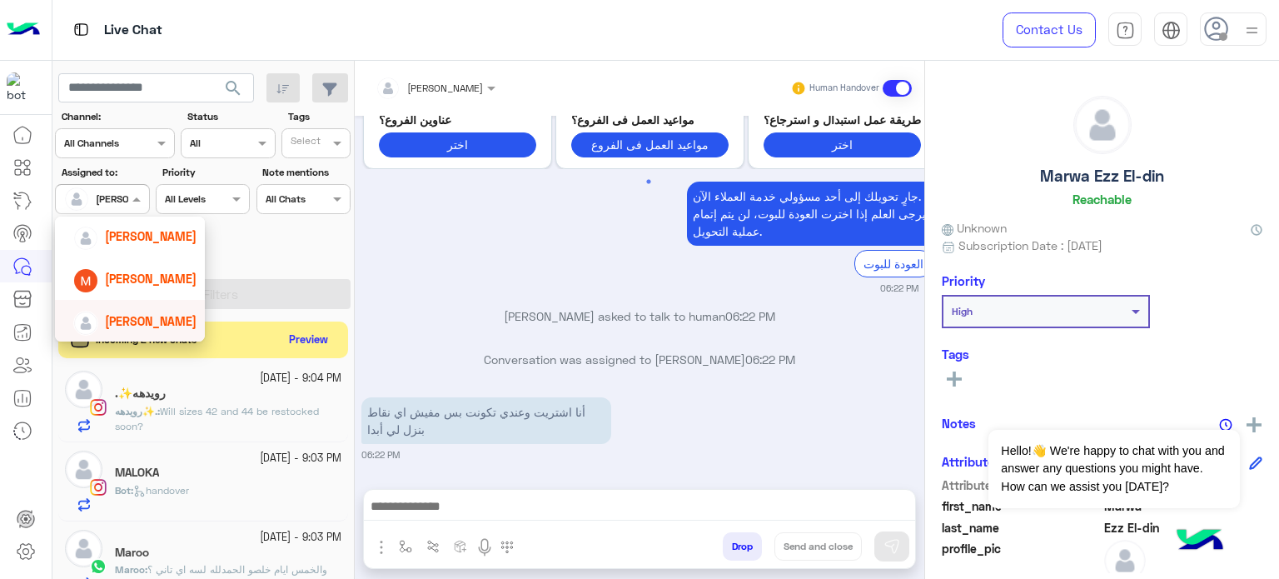
click at [163, 315] on span "[PERSON_NAME]" at bounding box center [151, 321] width 92 height 14
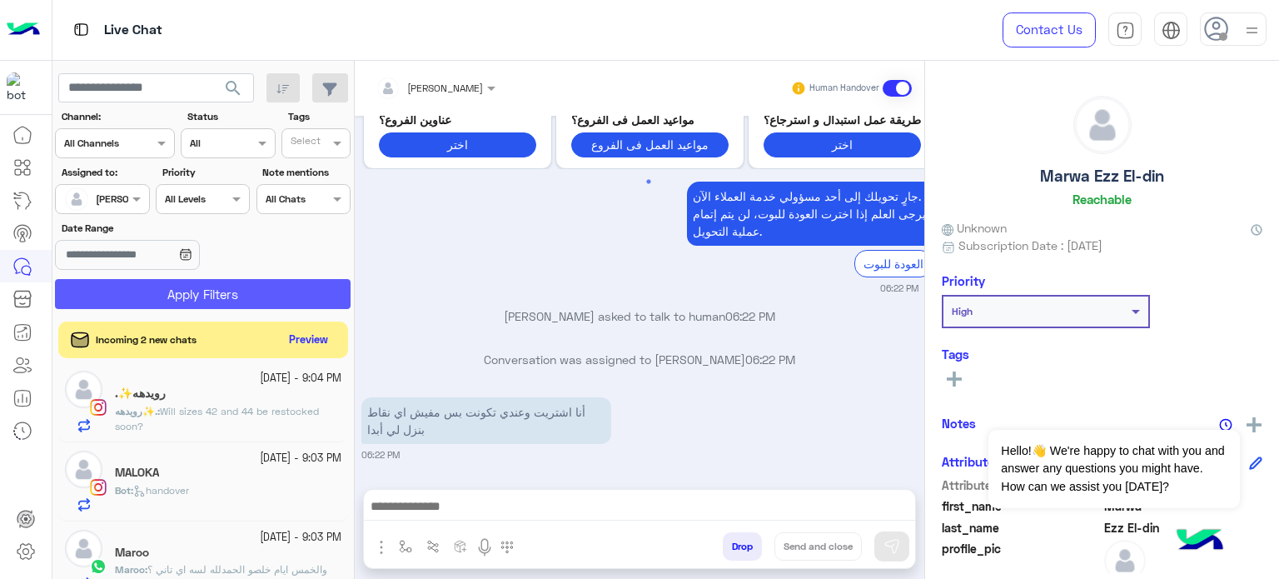
click at [246, 290] on button "Apply Filters" at bounding box center [203, 294] width 296 height 30
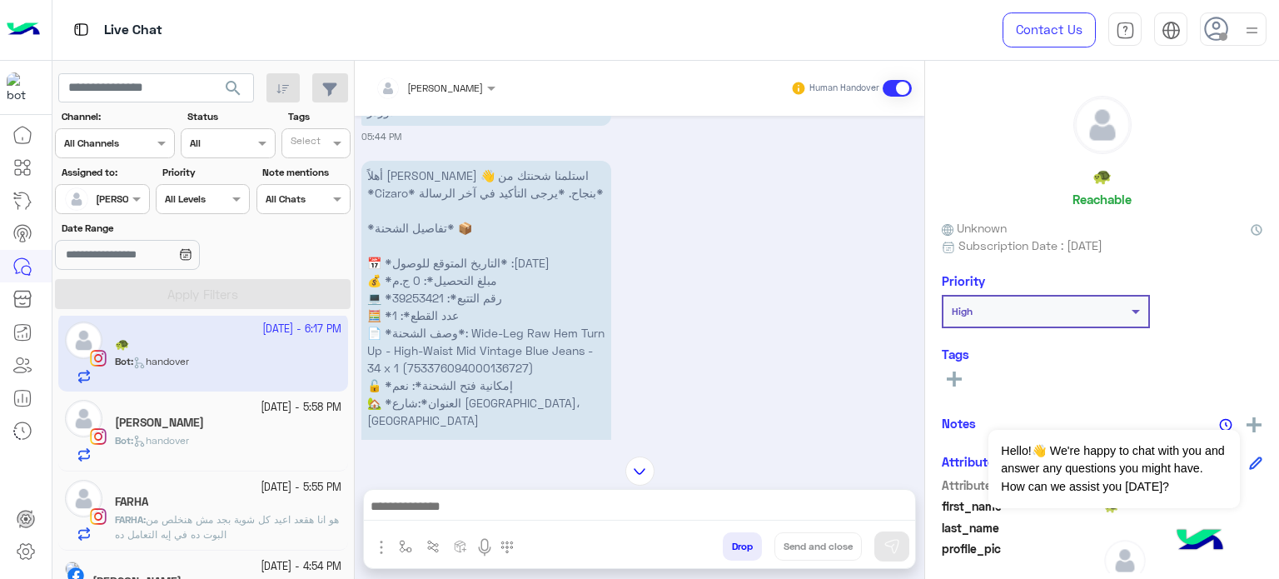
scroll to position [2198, 0]
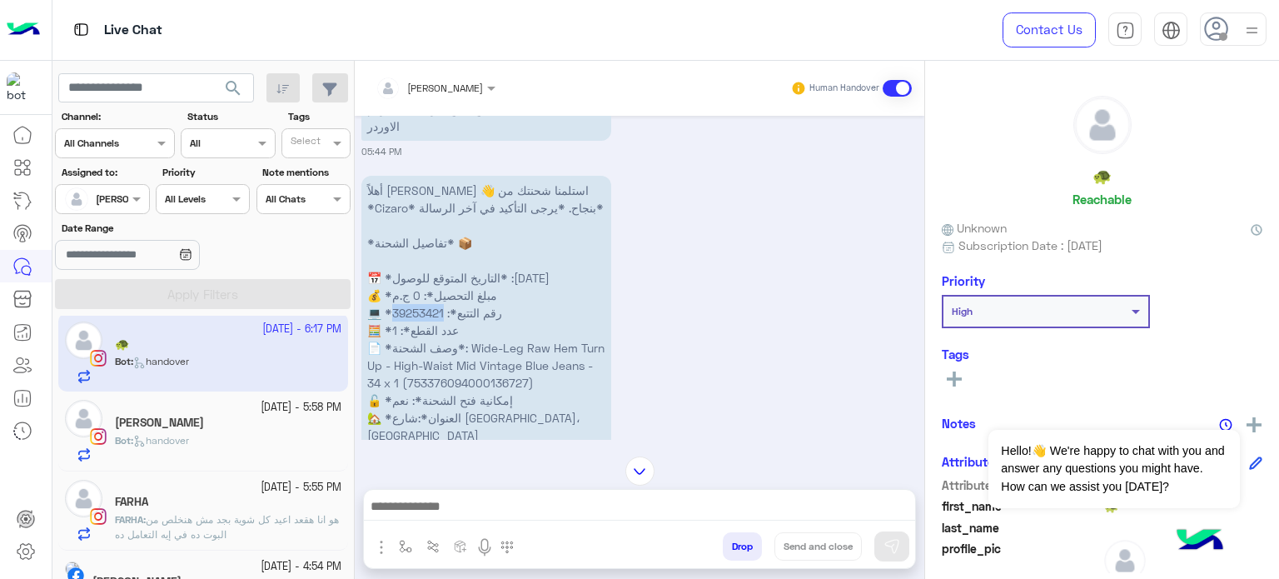
drag, startPoint x: 446, startPoint y: 256, endPoint x: 396, endPoint y: 253, distance: 49.2
click at [396, 253] on p "أهلاً [PERSON_NAME] 👋 استلمنا شحنتك من *Cizaro* بنجاح. *يرجى التأكيد في آخر الر…" at bounding box center [487, 339] width 250 height 327
copy p "9253421"
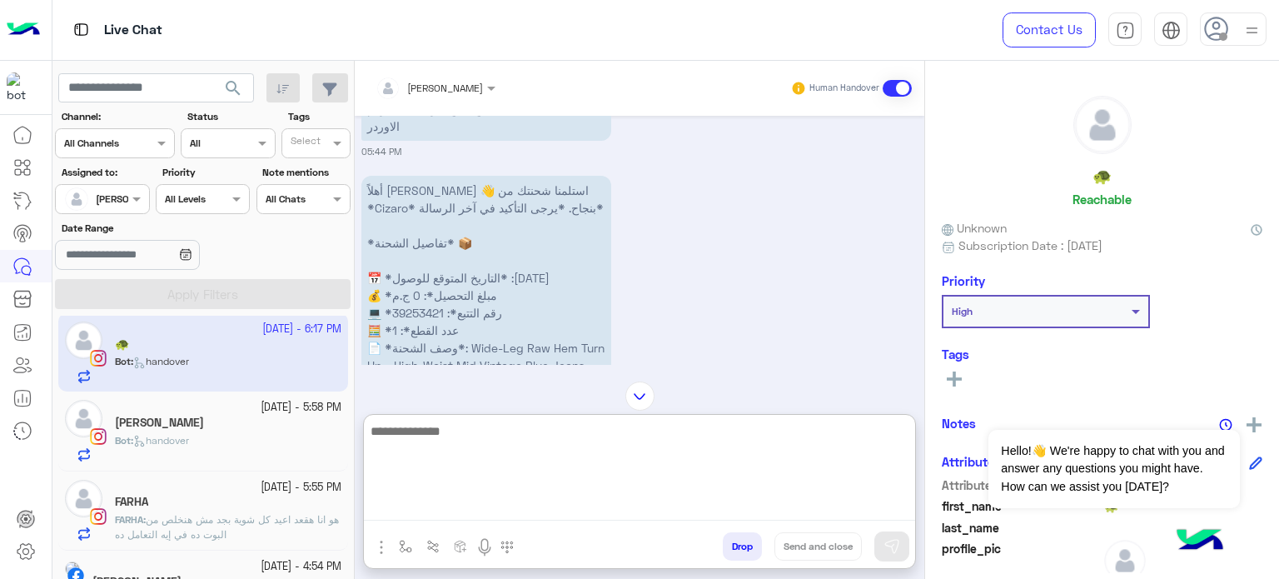
click at [471, 516] on textarea at bounding box center [639, 471] width 551 height 100
paste textarea "*******"
type textarea "**********"
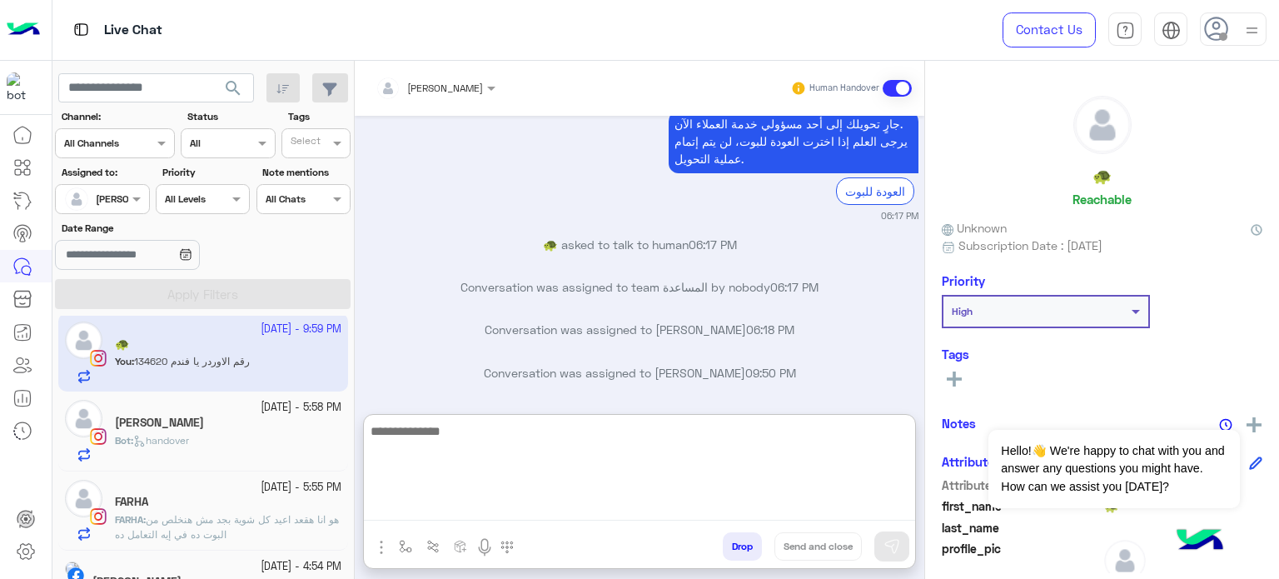
scroll to position [3605, 0]
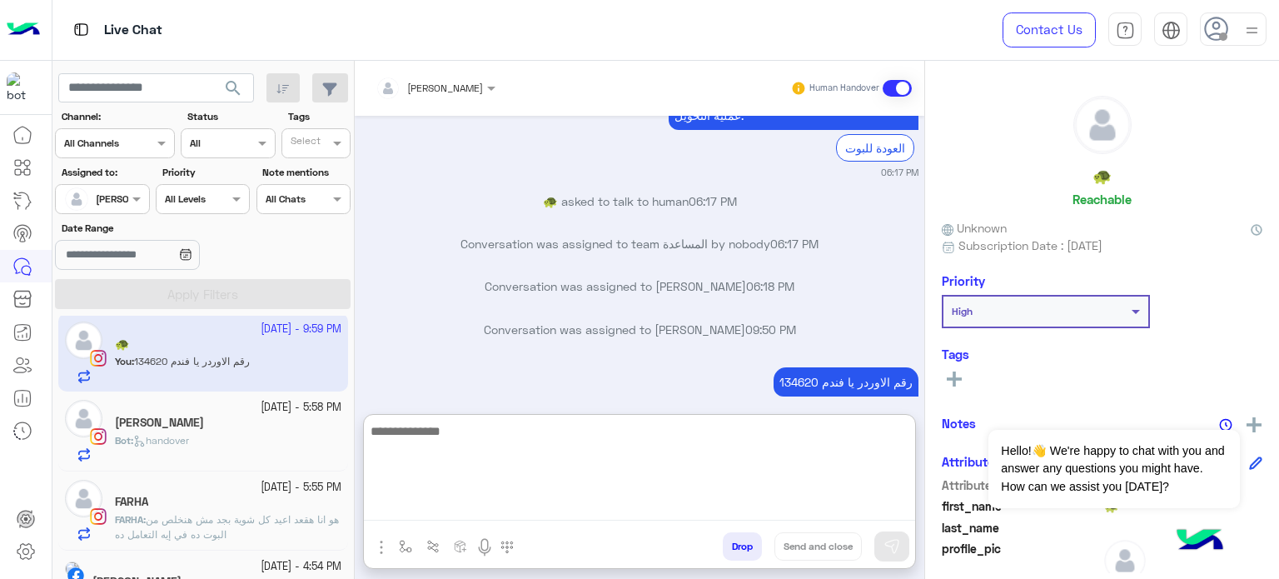
click at [465, 451] on textarea at bounding box center [639, 471] width 551 height 100
paste textarea "**********"
type textarea "**********"
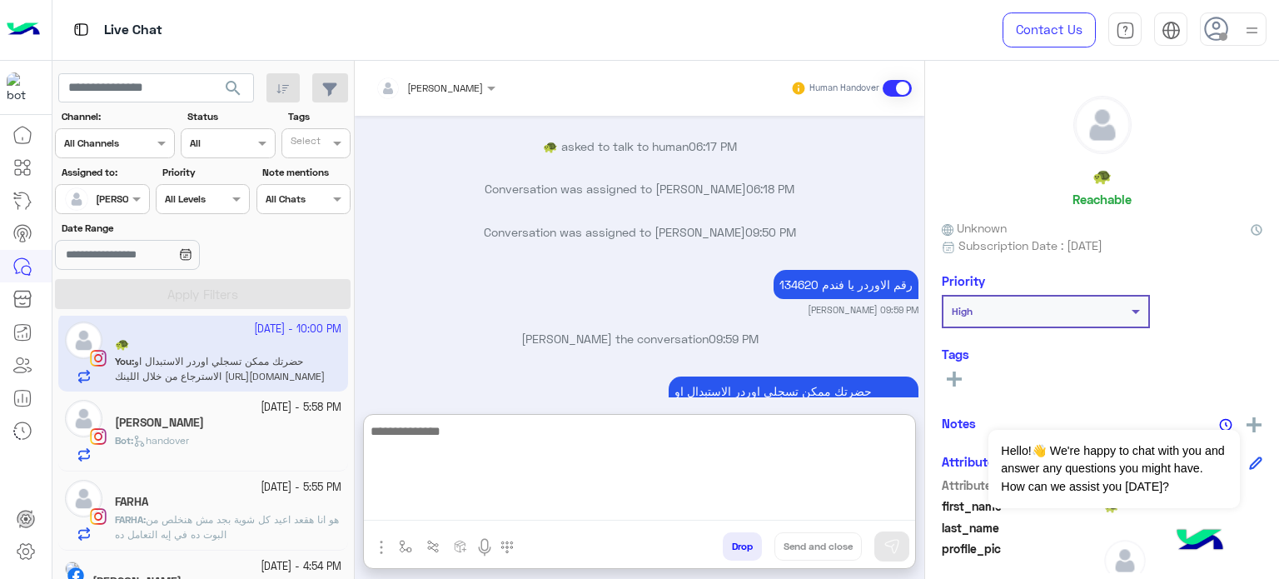
scroll to position [3704, 0]
click at [440, 460] on textarea at bounding box center [639, 471] width 551 height 100
paste textarea "**********"
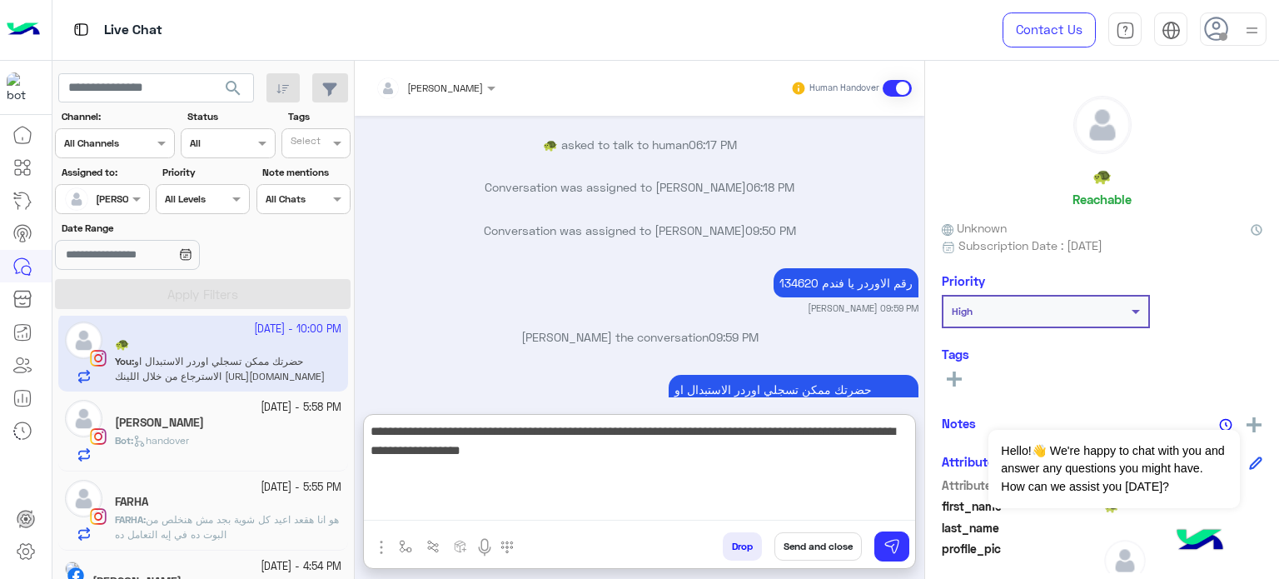
type textarea "**********"
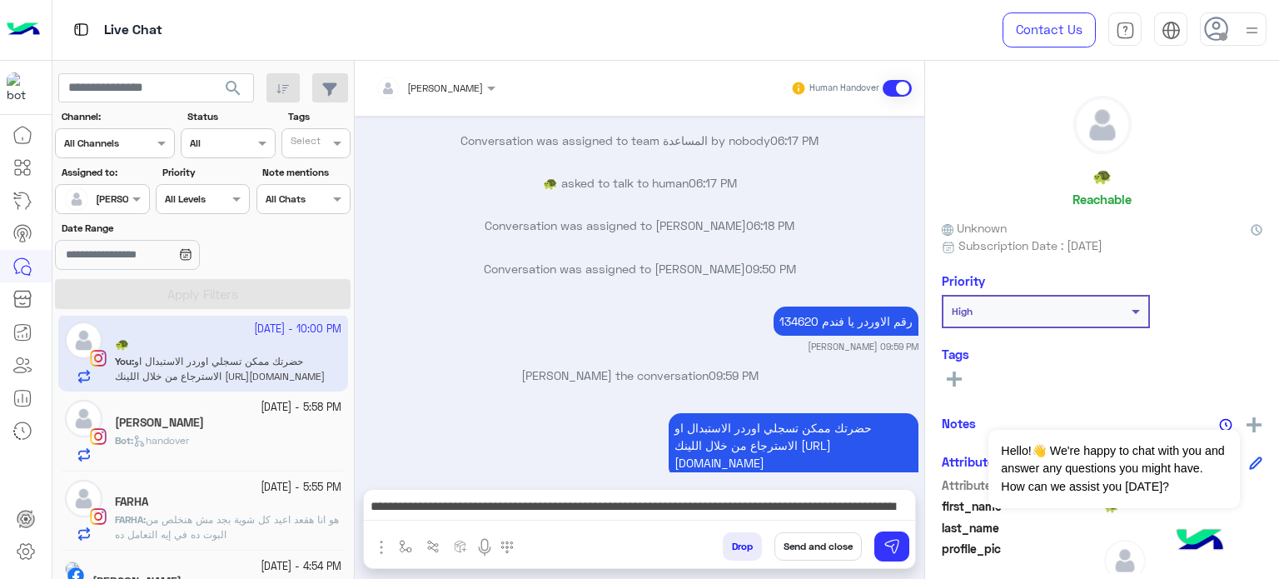
click at [805, 536] on button "Send and close" at bounding box center [818, 546] width 87 height 28
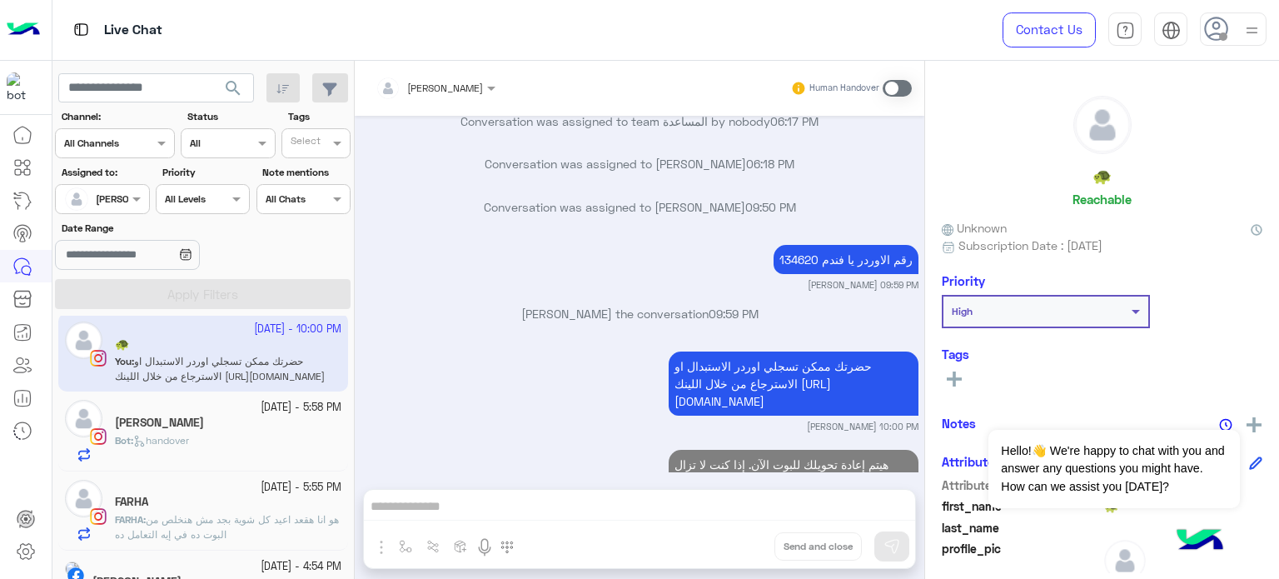
scroll to position [3770, 0]
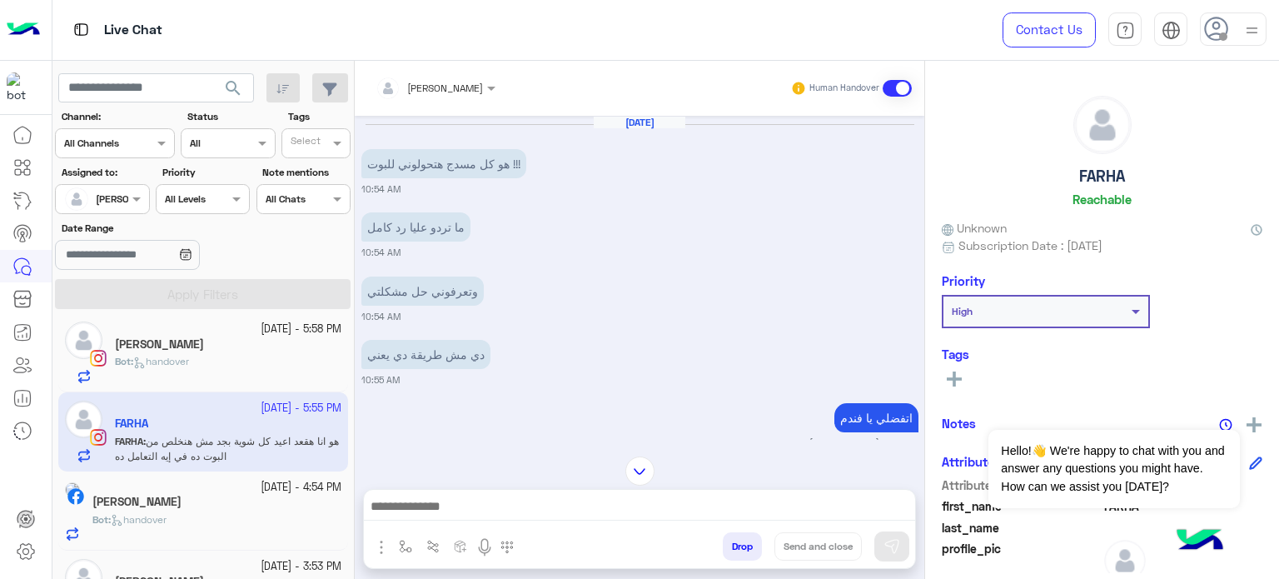
scroll to position [658, 0]
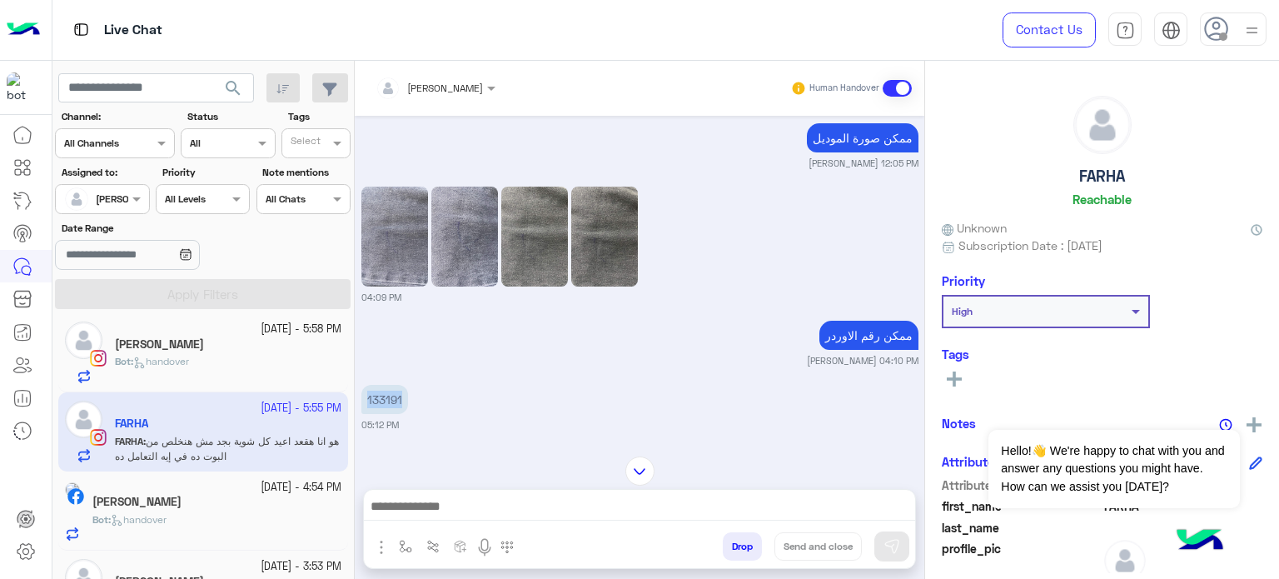
drag, startPoint x: 404, startPoint y: 395, endPoint x: 367, endPoint y: 392, distance: 37.6
click at [367, 392] on p "133191" at bounding box center [385, 399] width 47 height 29
copy p "133191"
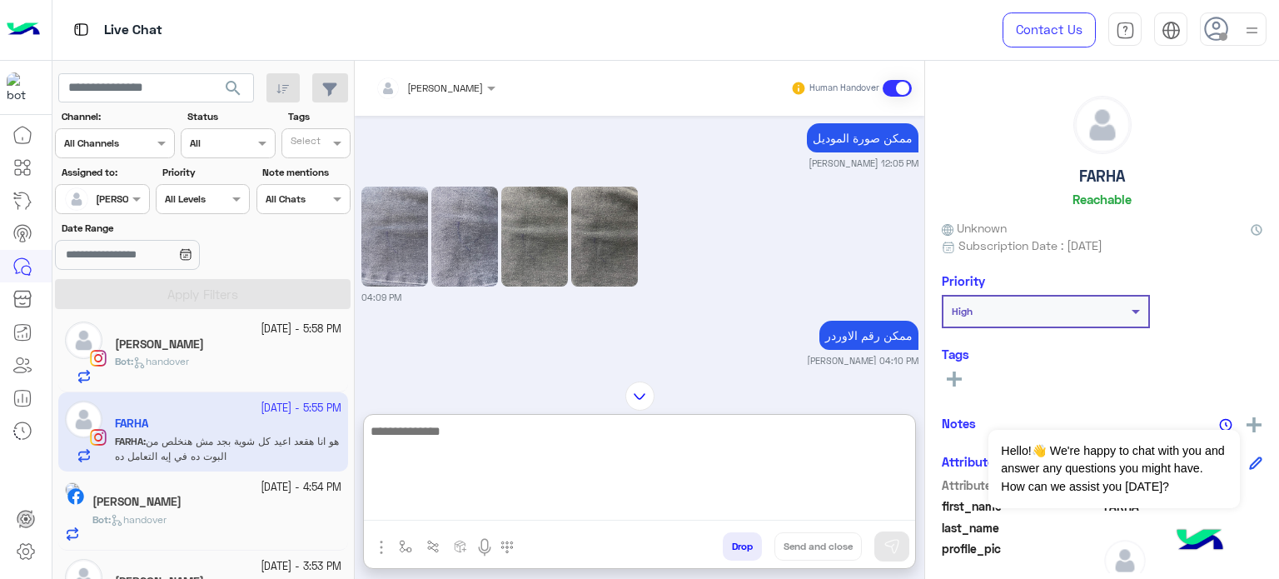
click at [413, 516] on textarea at bounding box center [639, 471] width 551 height 100
paste textarea "**********"
type textarea "**********"
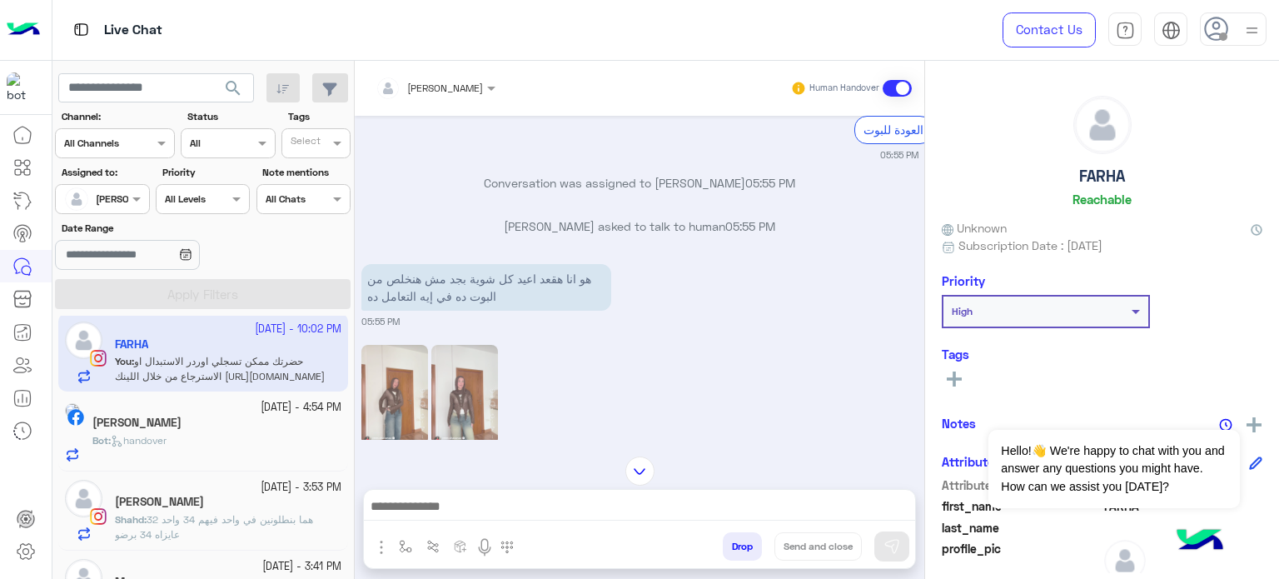
scroll to position [2804, 0]
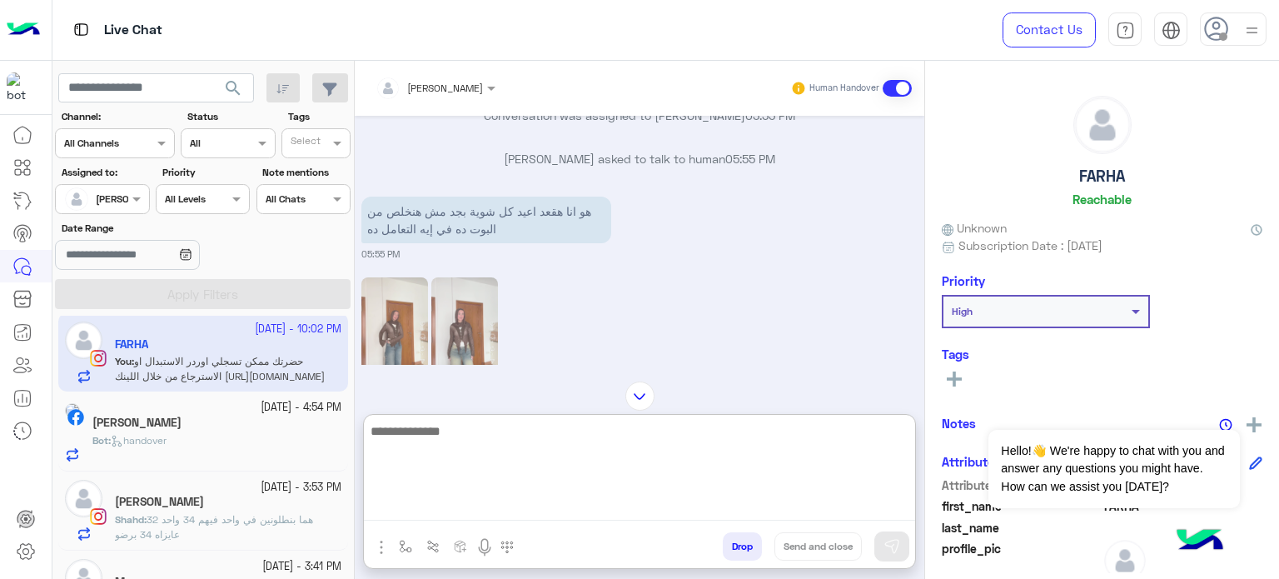
click at [547, 497] on textarea at bounding box center [639, 471] width 551 height 100
type textarea "**********"
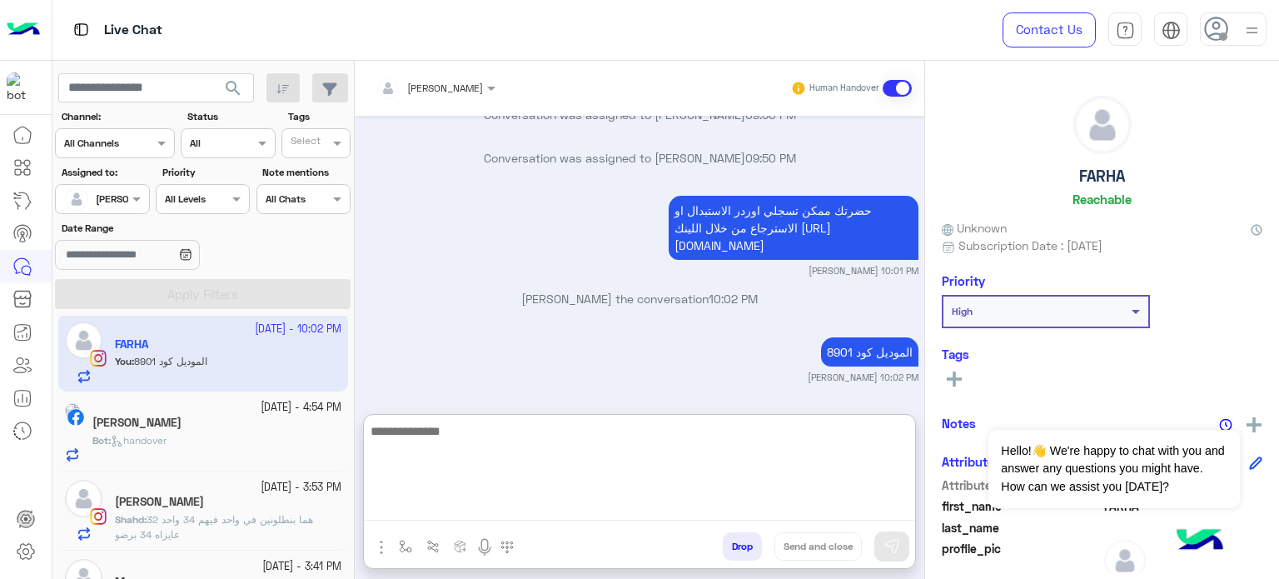
scroll to position [3867, 0]
click at [487, 440] on textarea at bounding box center [639, 471] width 551 height 100
paste textarea "**********"
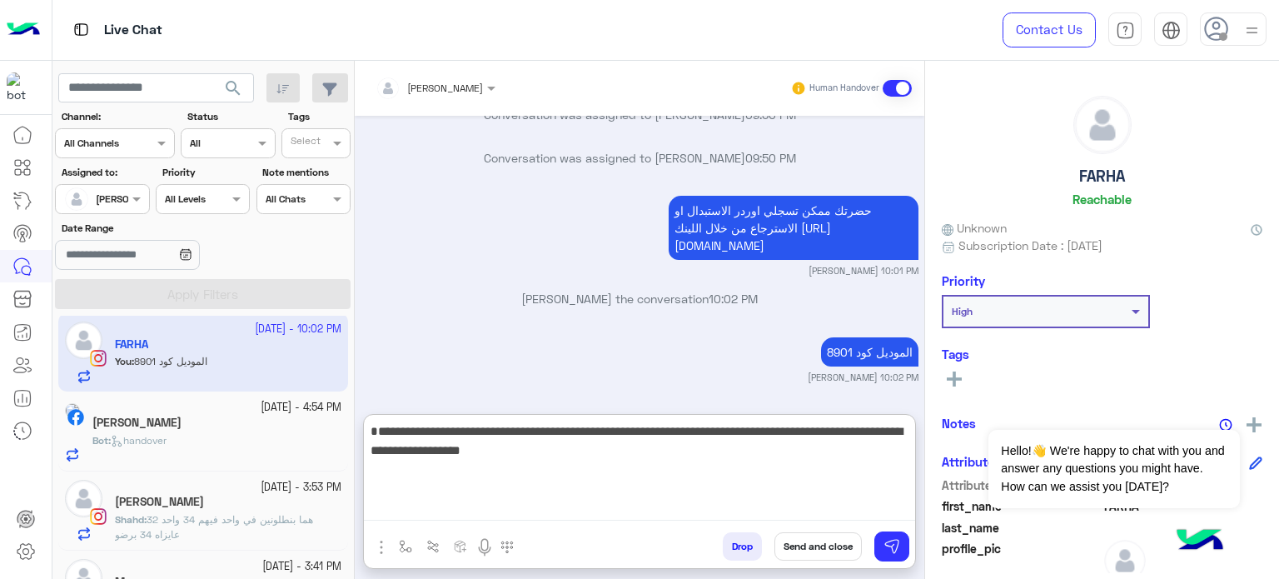
type textarea "**********"
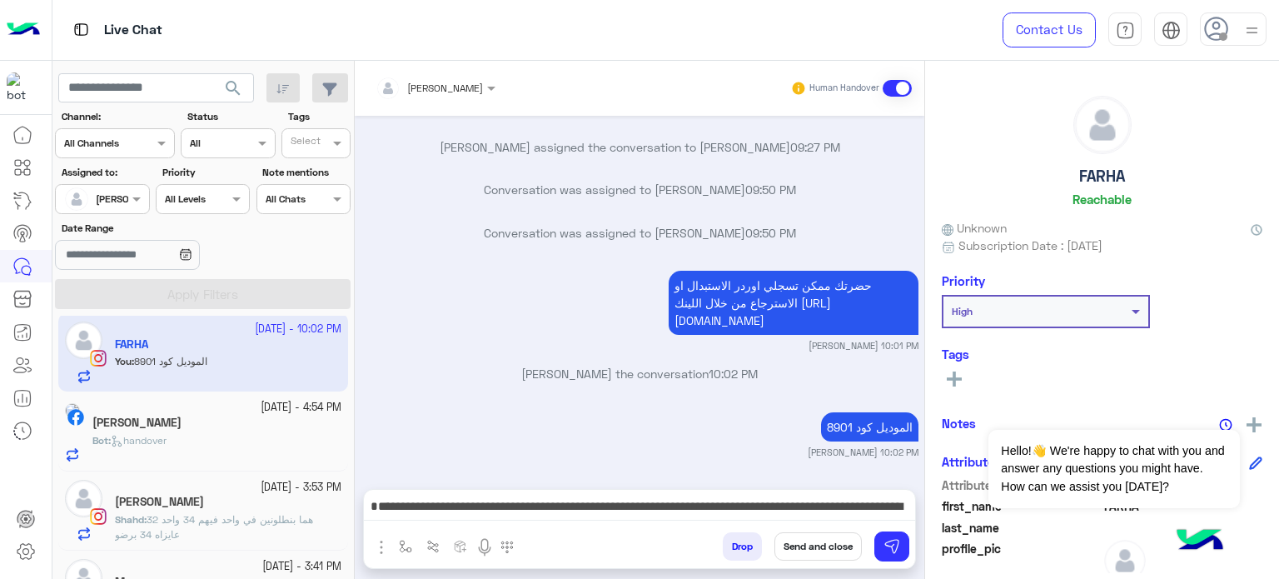
click at [823, 546] on button "Send and close" at bounding box center [818, 546] width 87 height 28
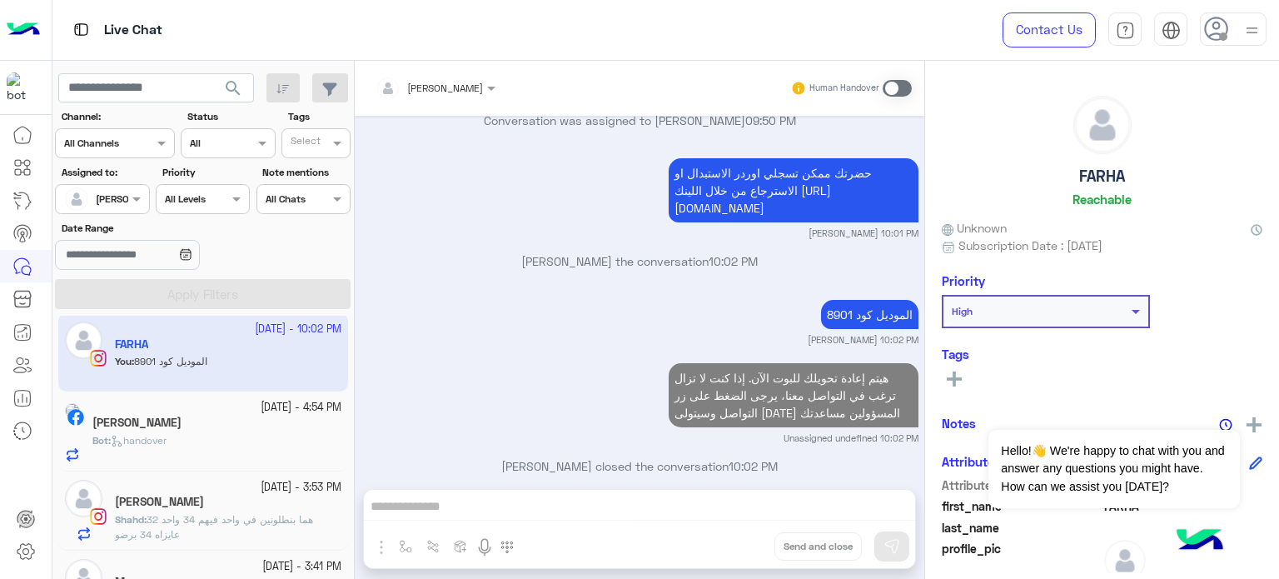
scroll to position [3933, 0]
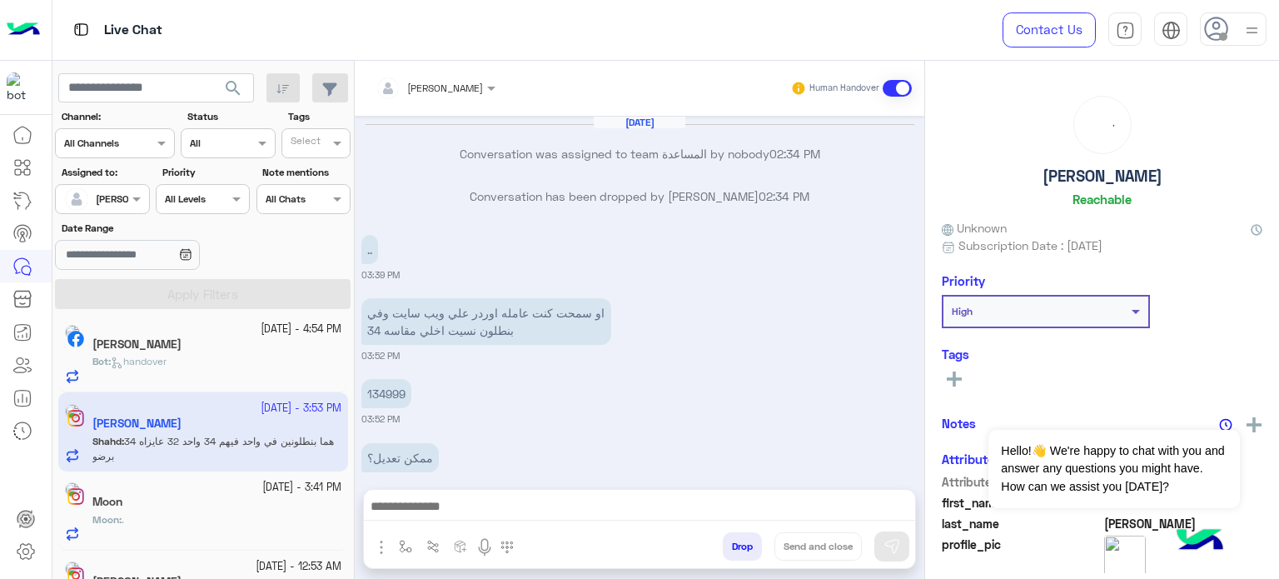
scroll to position [960, 0]
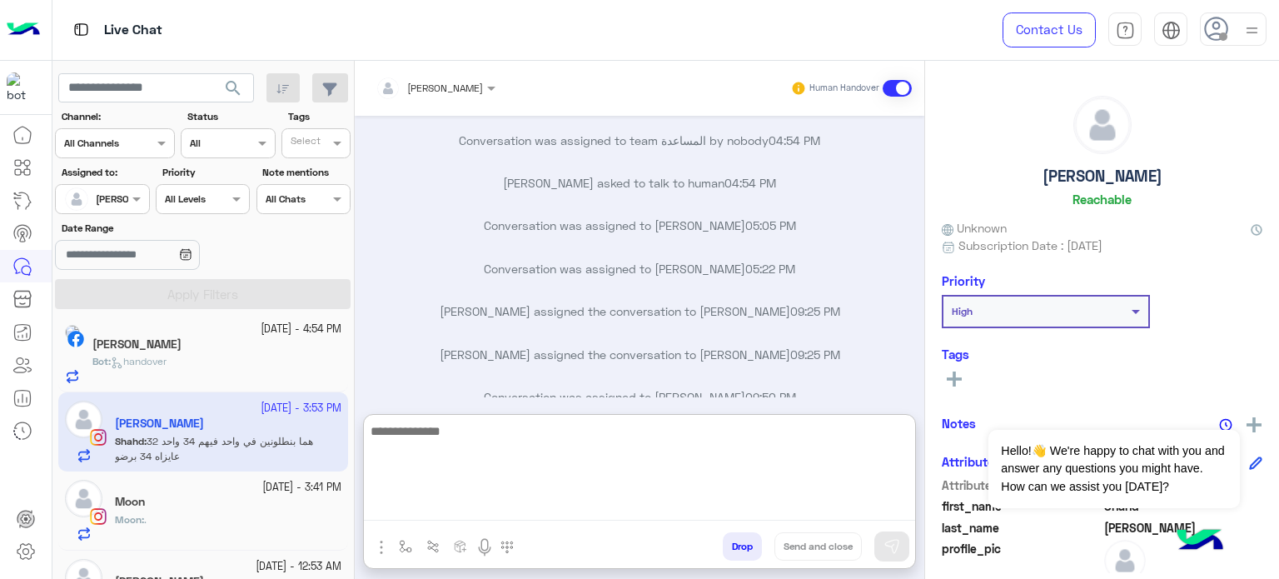
click at [676, 515] on textarea at bounding box center [639, 471] width 551 height 100
type textarea "**********"
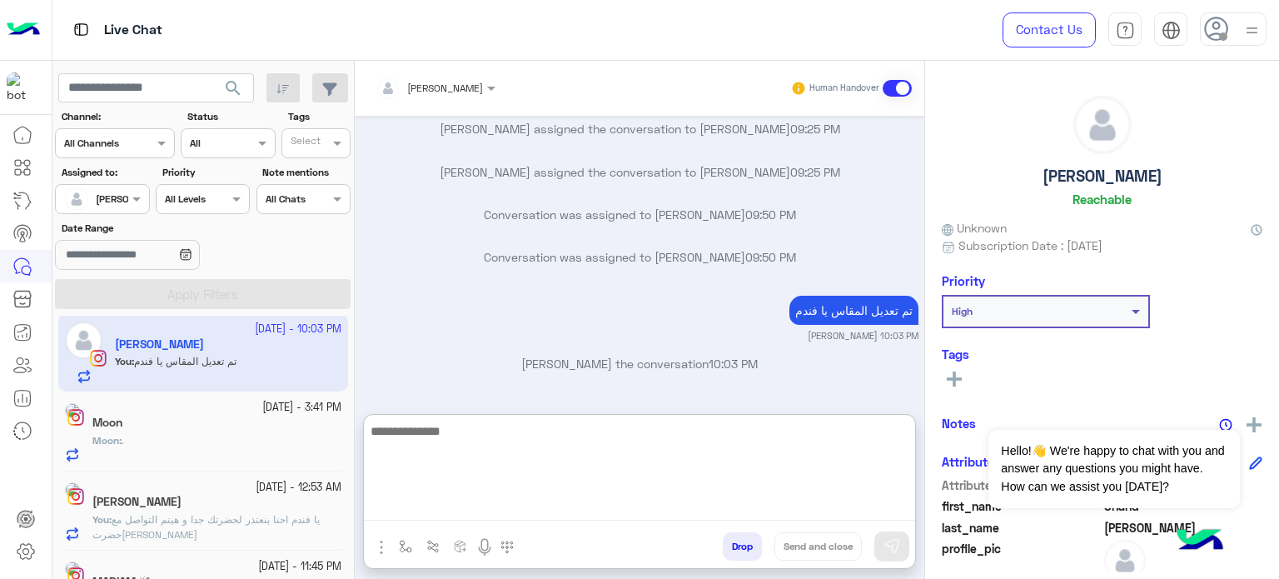
paste textarea "**********"
type textarea "**********"
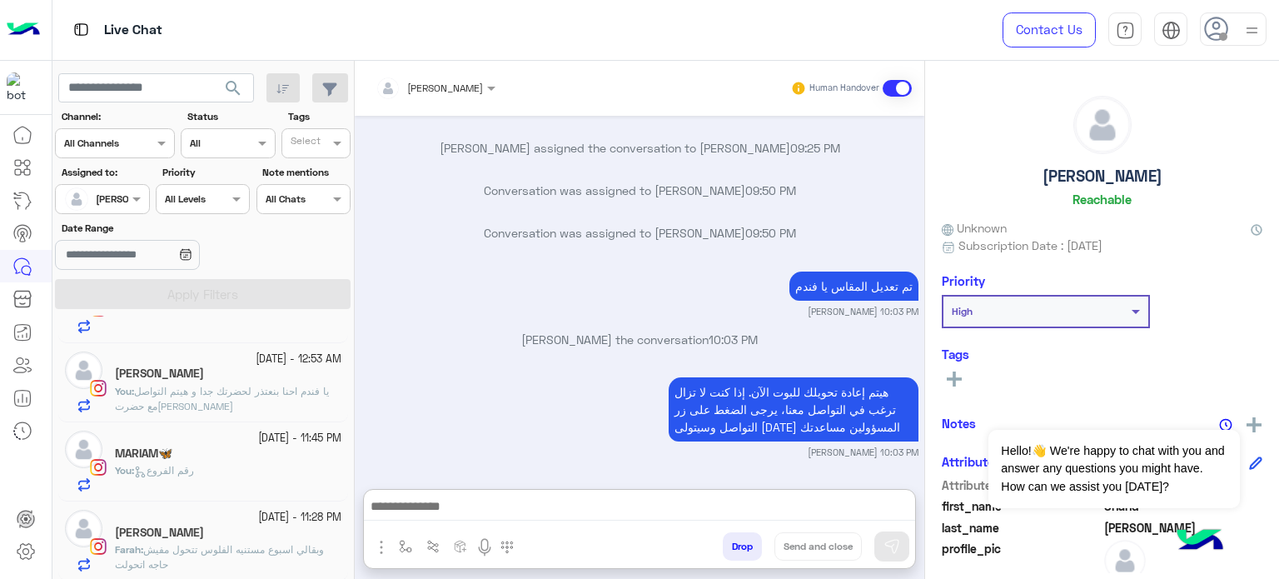
scroll to position [1194, 0]
click at [258, 518] on small "[DATE] - 11:28 PM" at bounding box center [299, 518] width 83 height 16
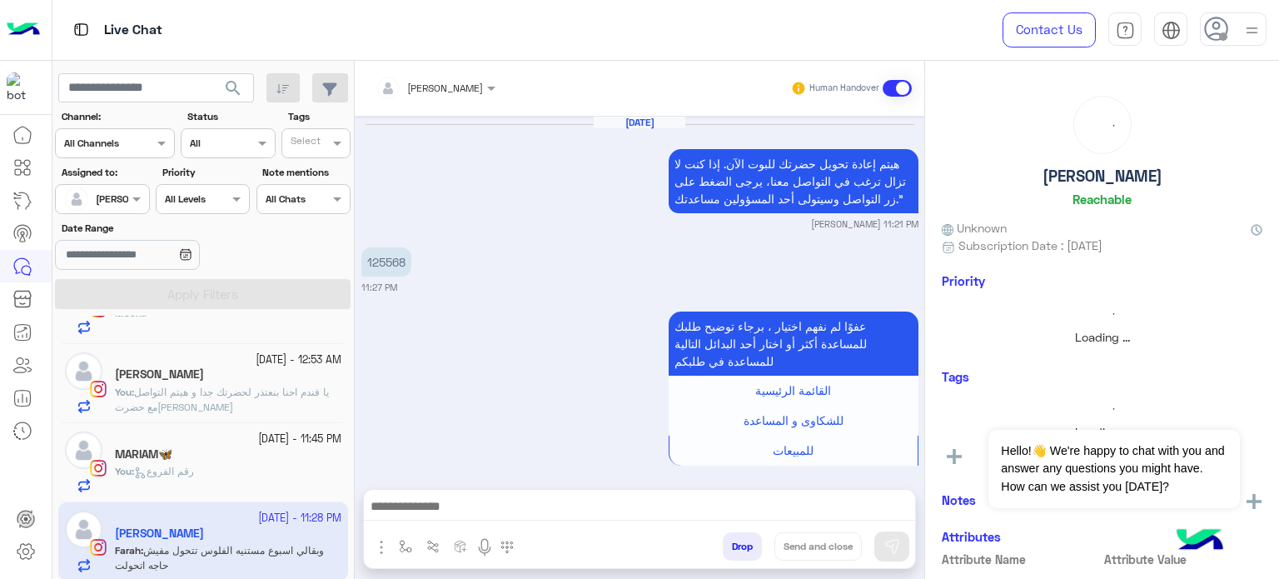
scroll to position [499, 0]
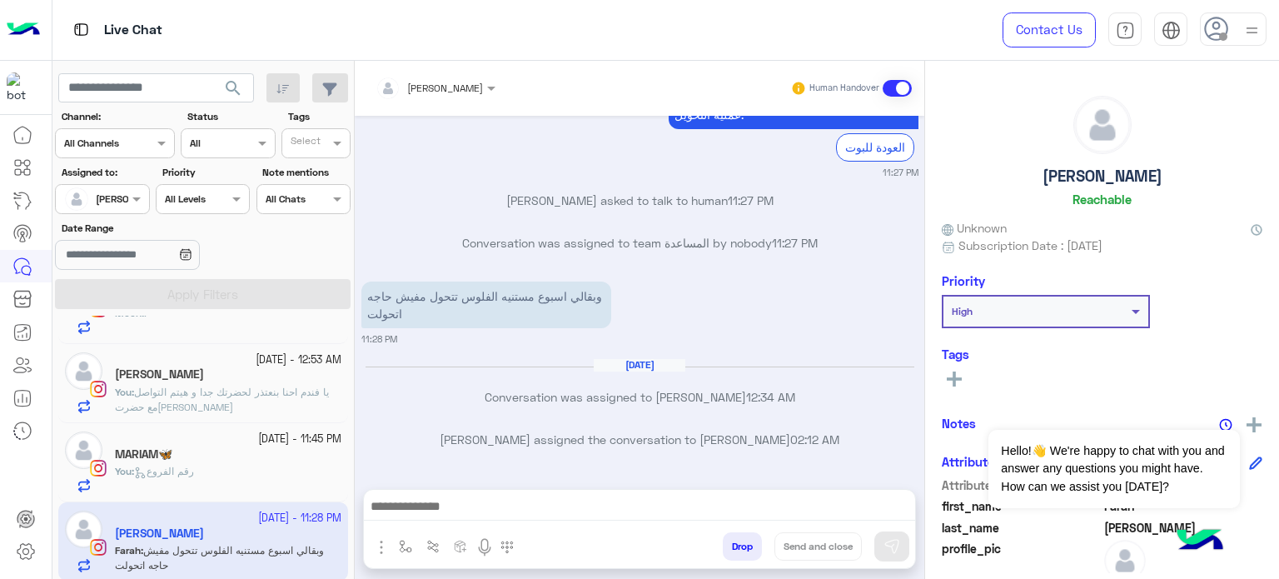
click at [227, 464] on div "You : رقم الفروع" at bounding box center [228, 478] width 227 height 29
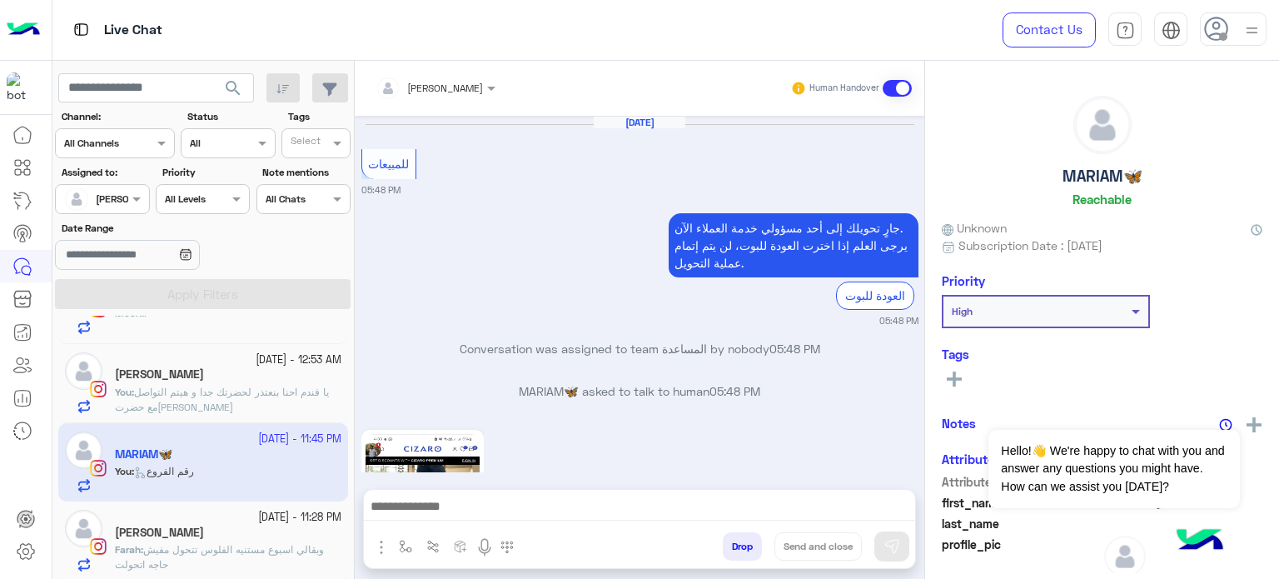
scroll to position [579, 0]
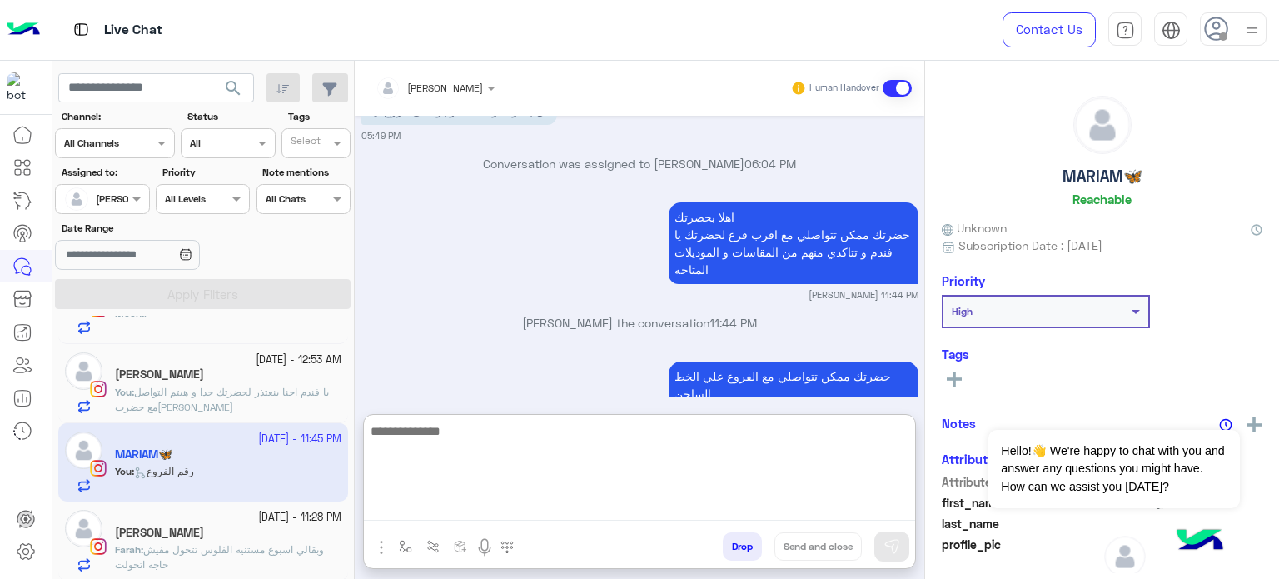
click at [546, 498] on textarea at bounding box center [639, 471] width 551 height 100
paste textarea "**********"
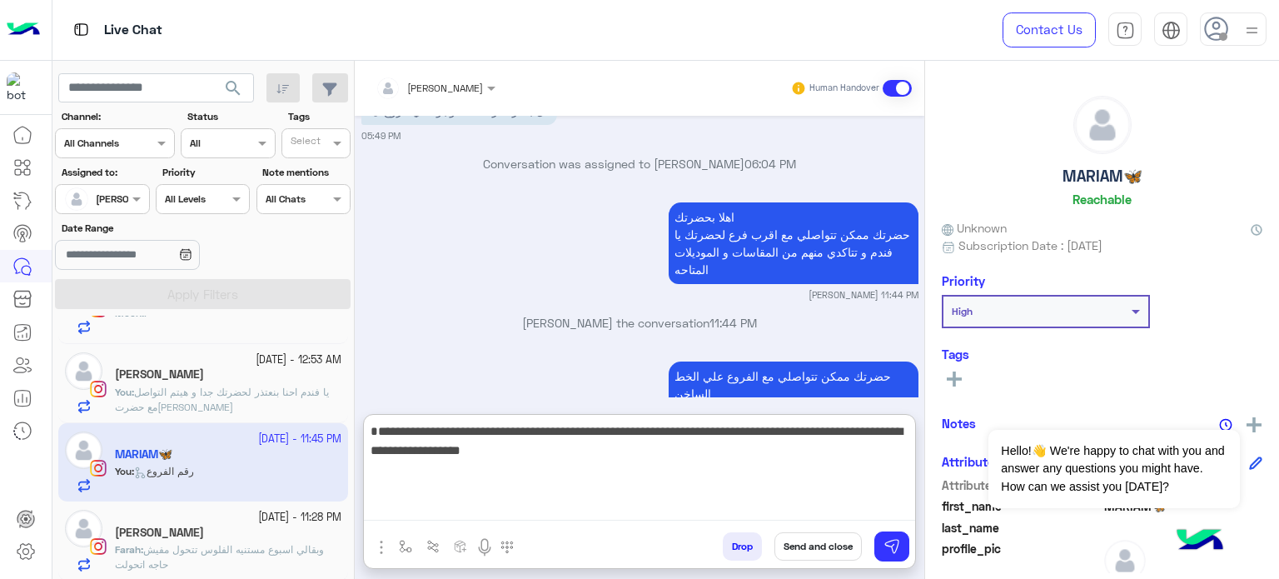
type textarea "**********"
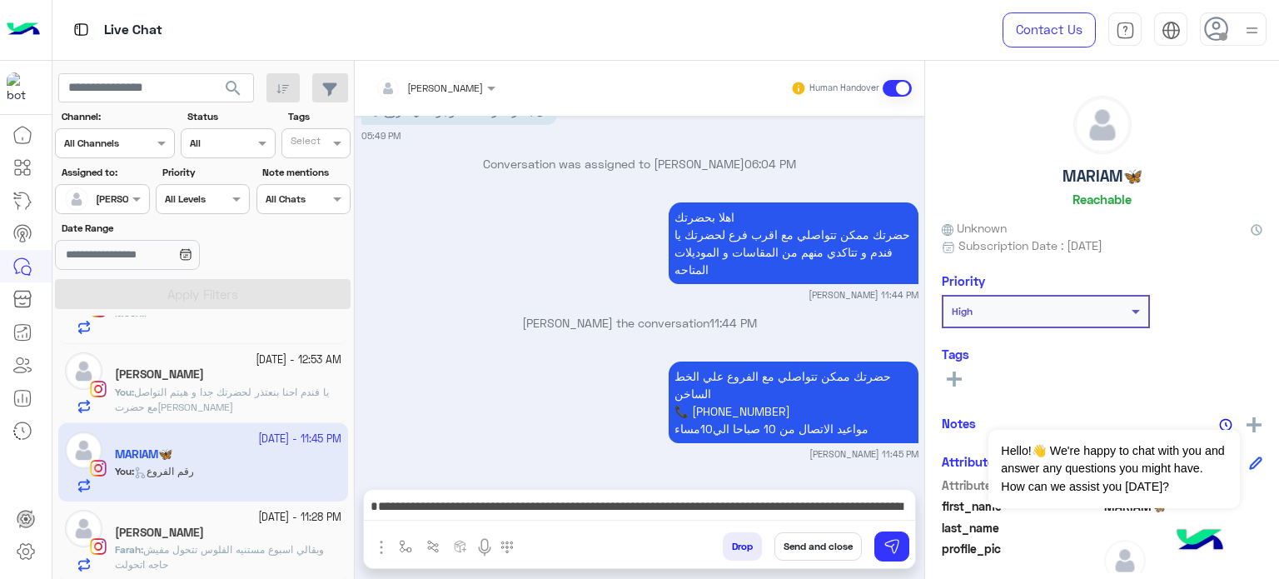
click at [820, 541] on button "Send and close" at bounding box center [818, 546] width 87 height 28
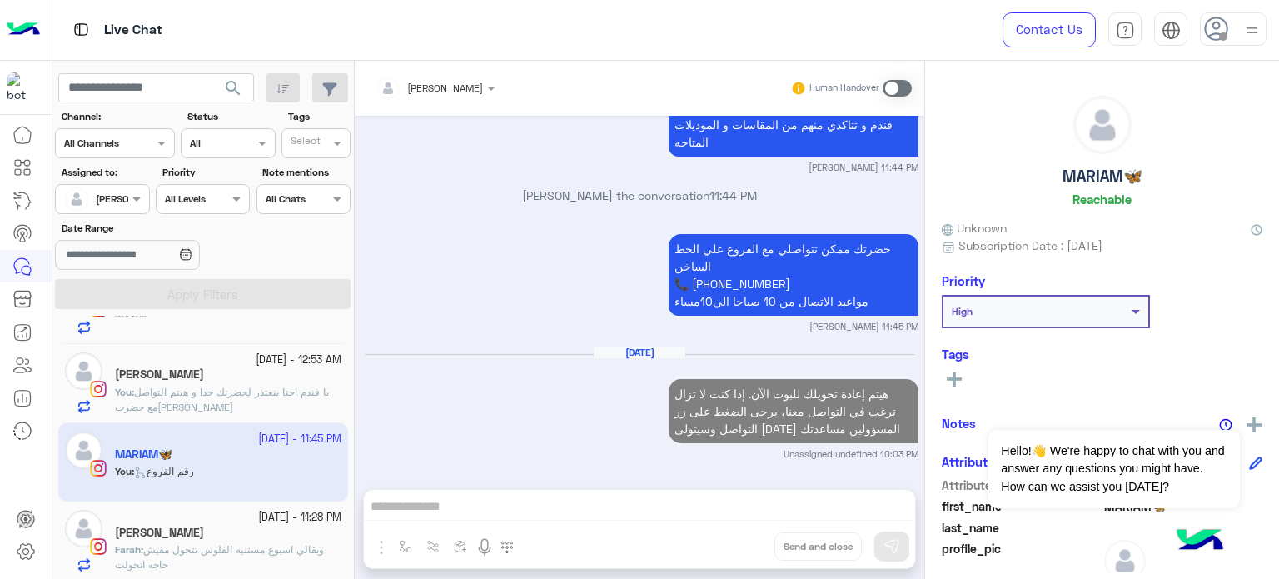
scroll to position [750, 0]
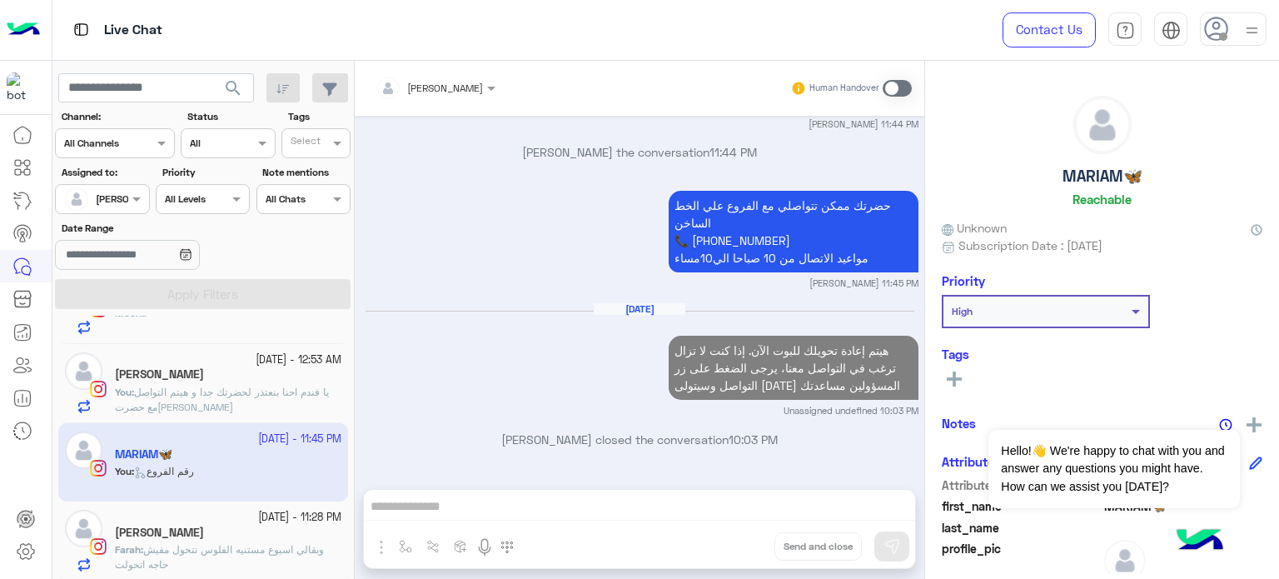
click at [188, 370] on div "[PERSON_NAME]" at bounding box center [228, 375] width 227 height 17
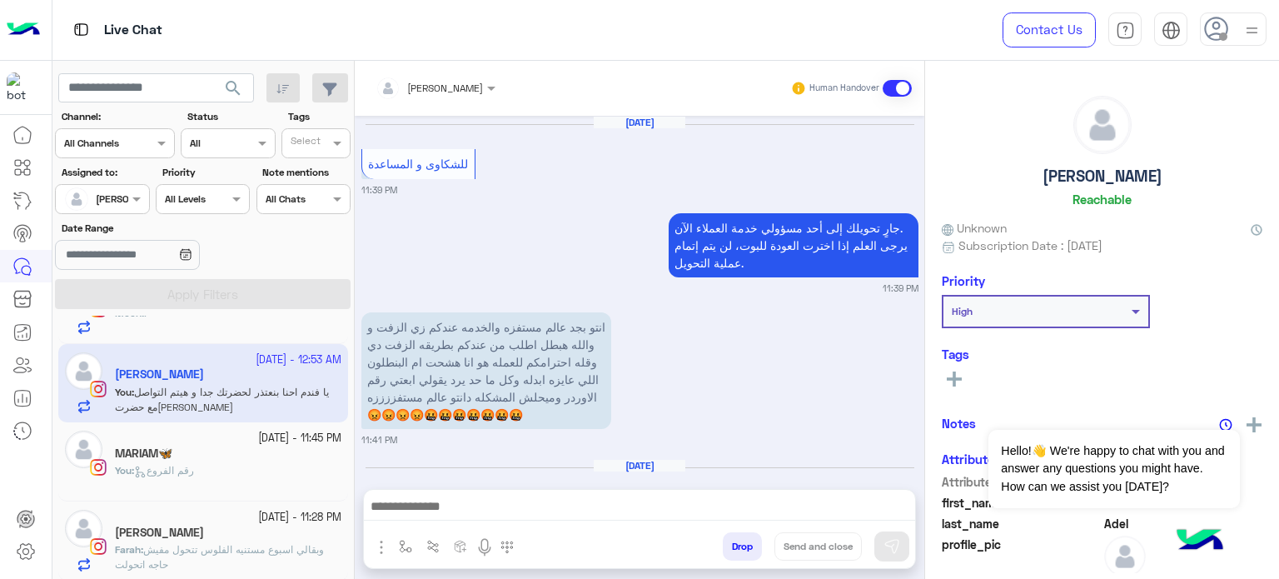
scroll to position [594, 0]
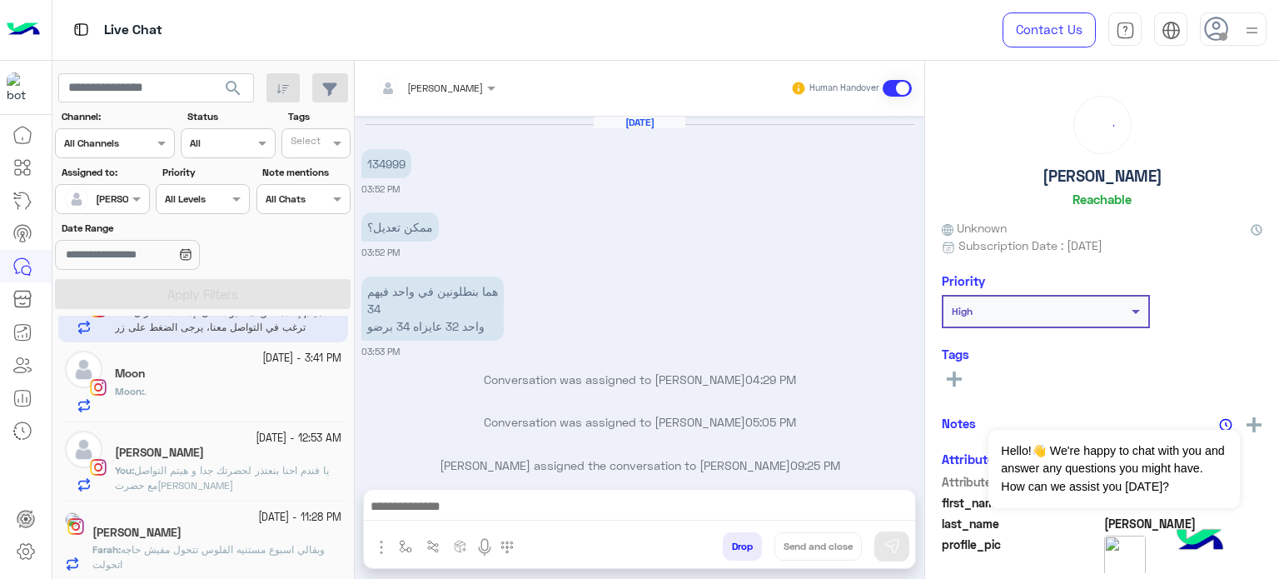
scroll to position [273, 0]
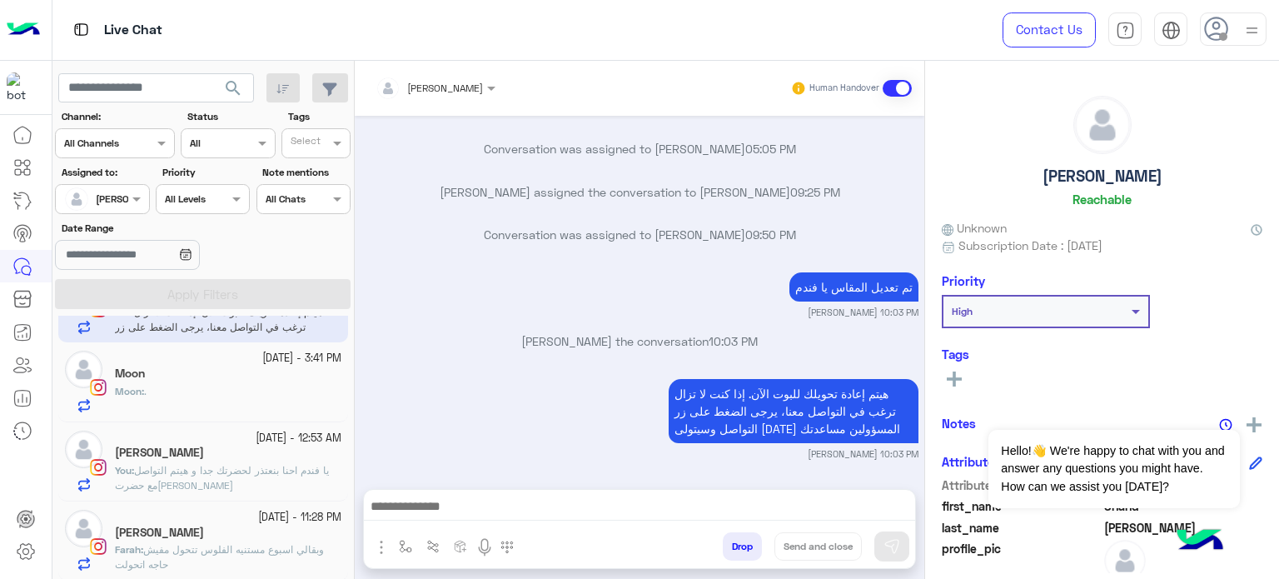
click at [228, 381] on div "Moon" at bounding box center [228, 375] width 227 height 17
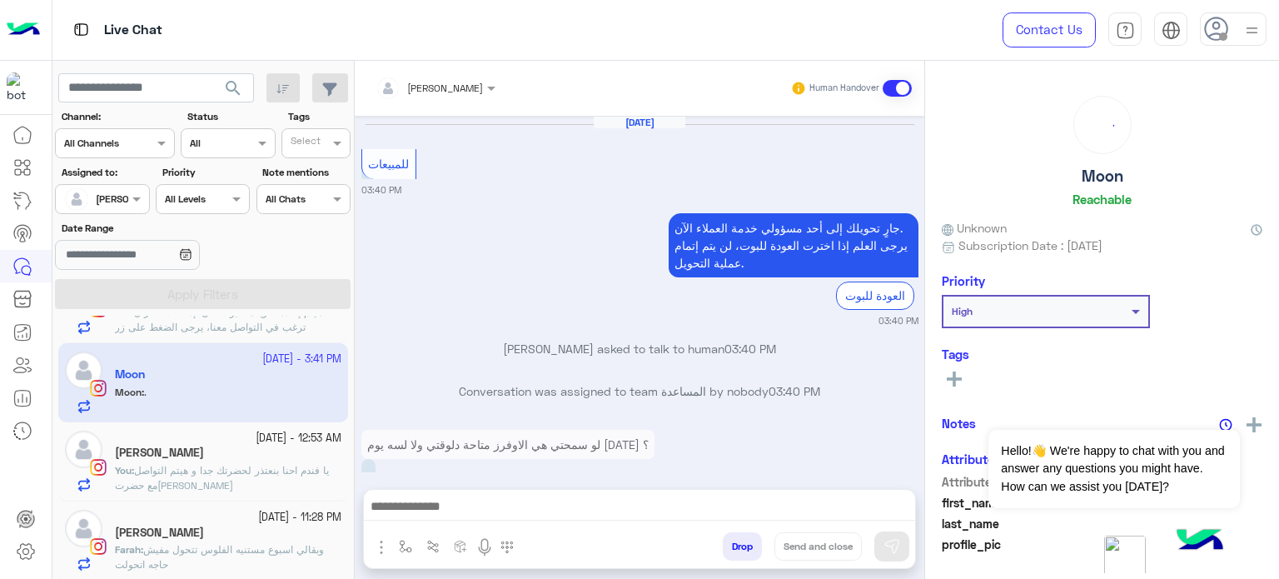
scroll to position [309, 0]
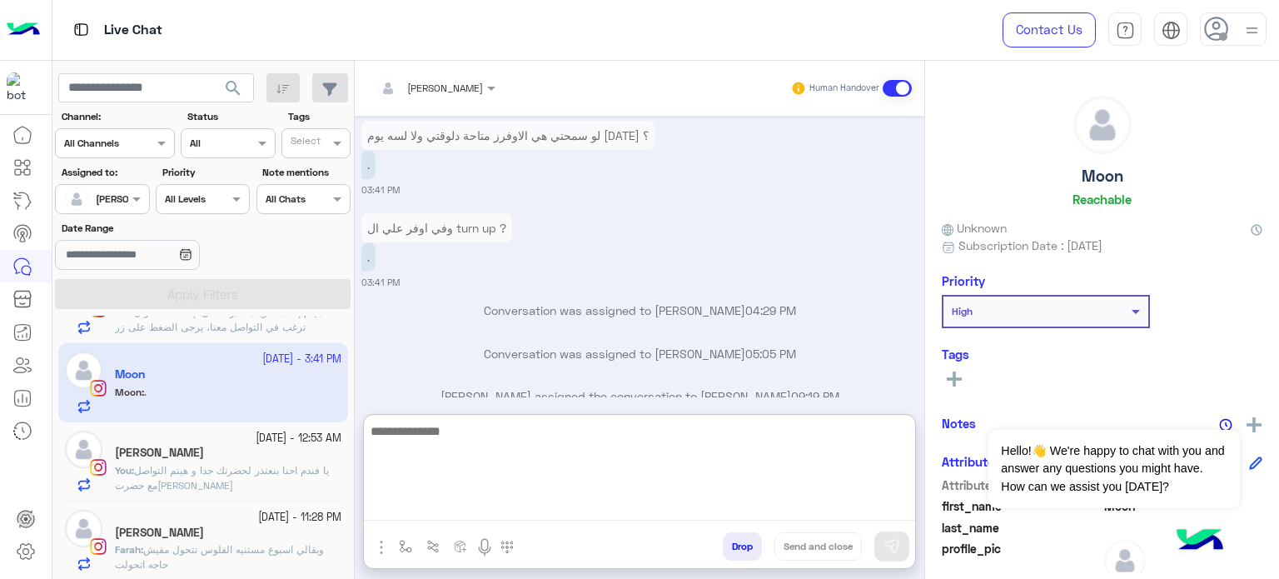
click at [521, 514] on textarea at bounding box center [639, 471] width 551 height 100
type textarea "**********"
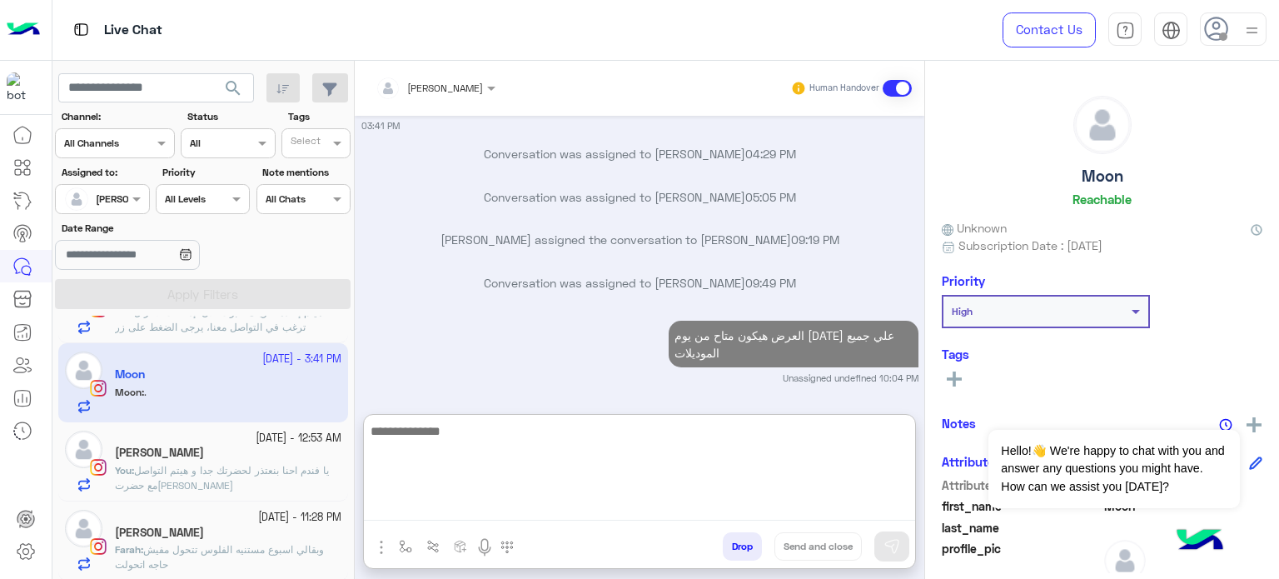
paste textarea "**********"
type textarea "**********"
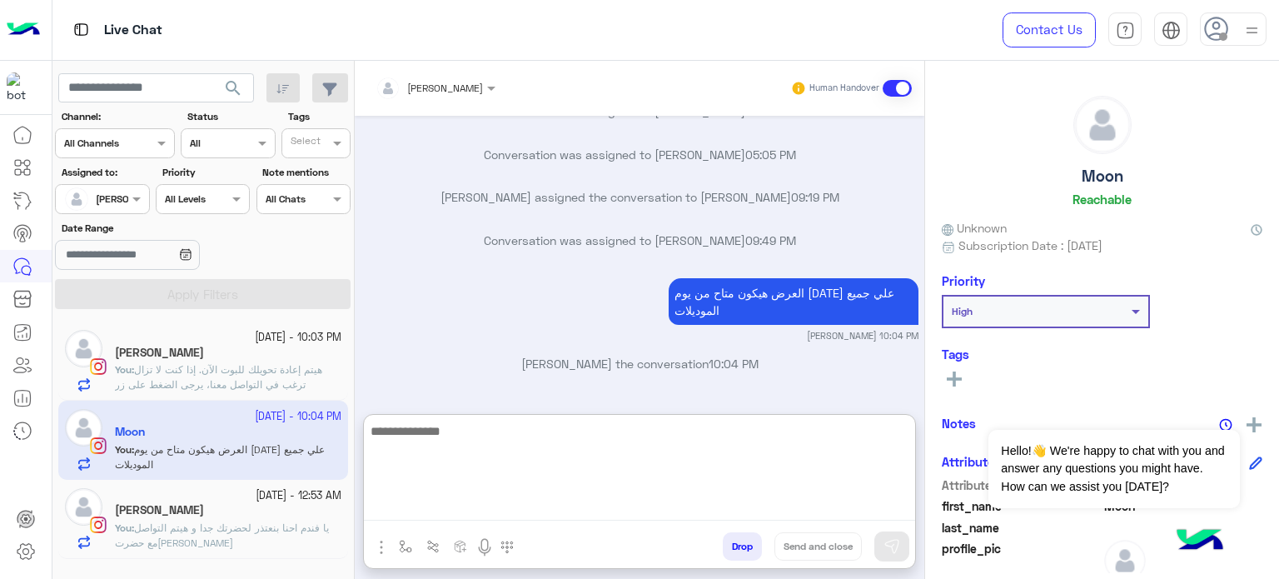
scroll to position [606, 0]
